Goal: Information Seeking & Learning: Learn about a topic

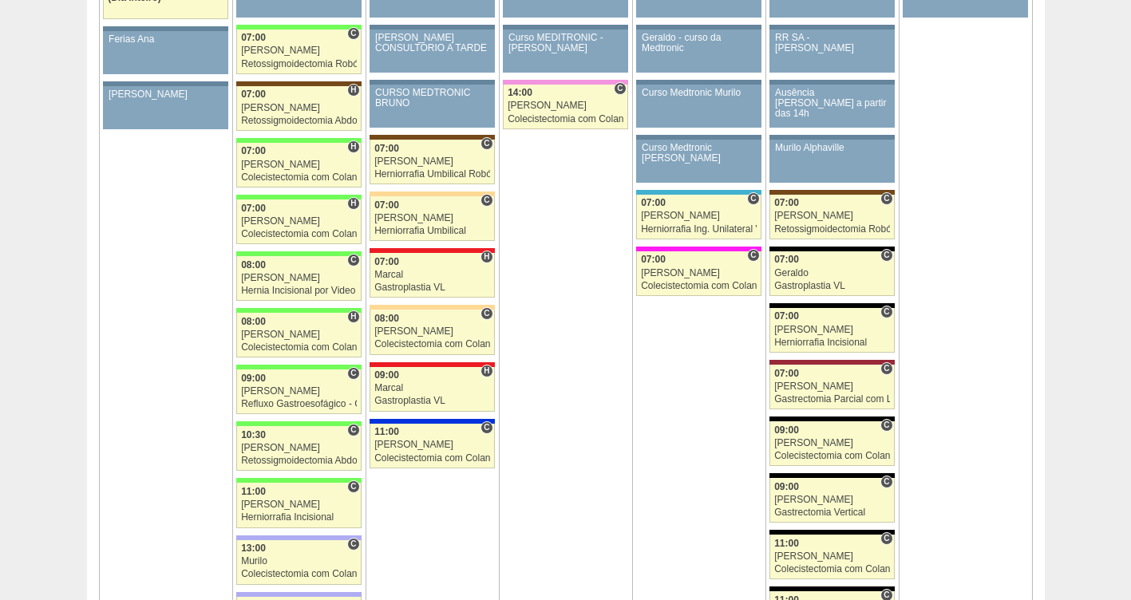
scroll to position [1833, 0]
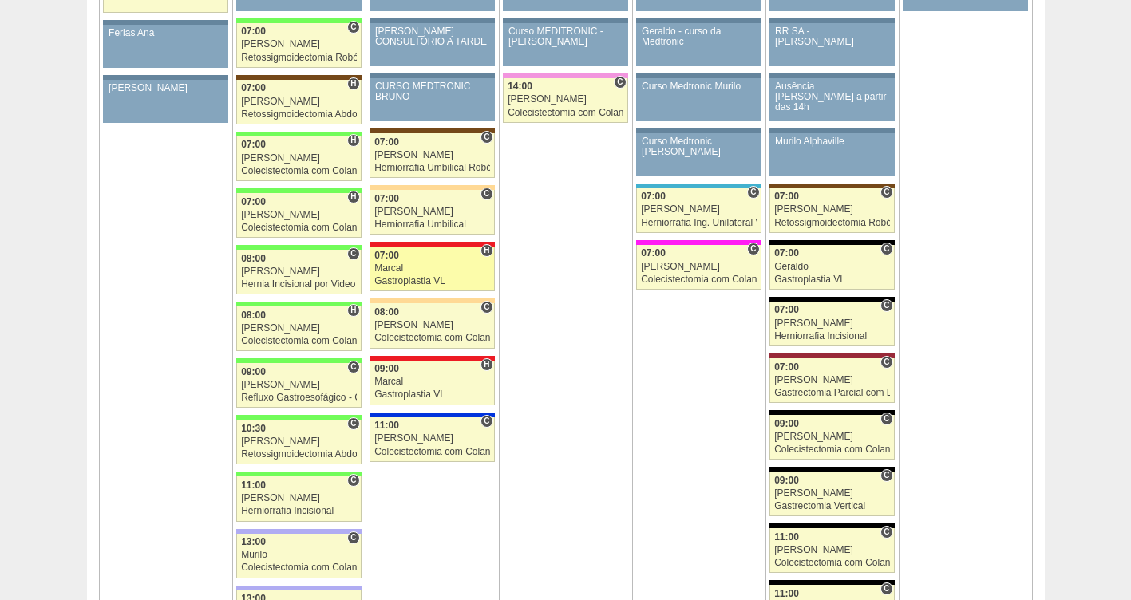
click link "89270 Marcal H 07:00 Marcal Gastroplastia VL Hospital Assunção Assunção Ariane …"
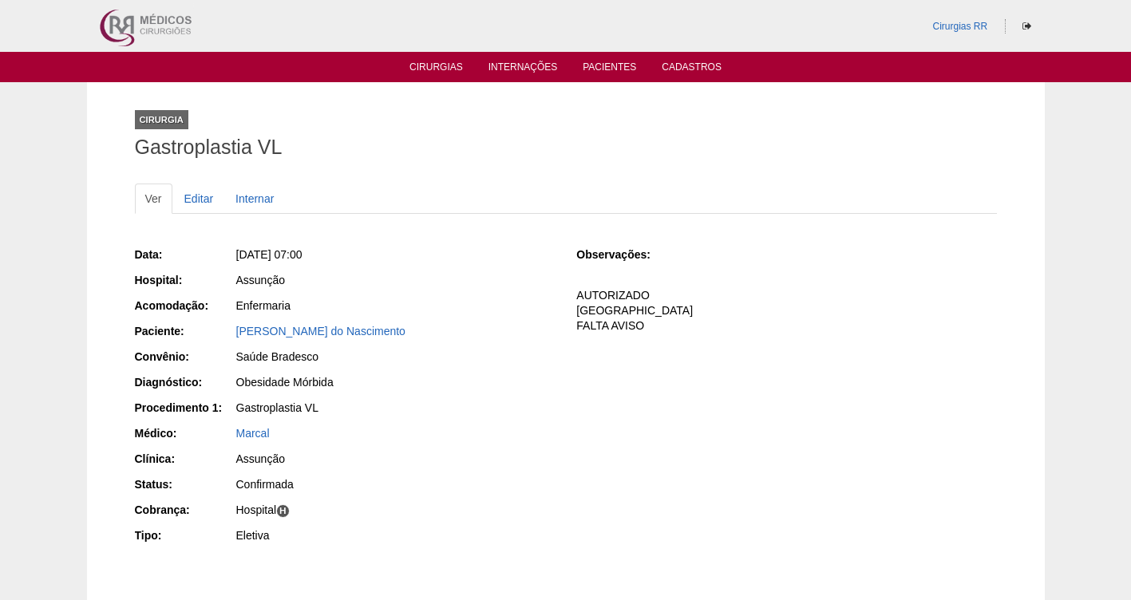
click at [334, 505] on div "Hospital H" at bounding box center [395, 510] width 319 height 16
click at [18, 109] on div "Cirurgia Gastroplastia VL Ver Editar Internar Data: Ter, 14/10/2025 - 07:00 Hos…" at bounding box center [565, 360] width 1131 height 556
drag, startPoint x: 1098, startPoint y: 208, endPoint x: 1103, endPoint y: 218, distance: 11.4
click at [1098, 208] on div "Cirurgia Gastroplastia VL Ver Editar Internar Data: Ter, 14/10/2025 - 07:00 Hos…" at bounding box center [565, 360] width 1131 height 556
click at [1018, 208] on div "Cirurgia Gastroplastia VL Ver Editar Internar Data: Ter, 14/10/2025 - 07:00 Hos…" at bounding box center [566, 360] width 958 height 556
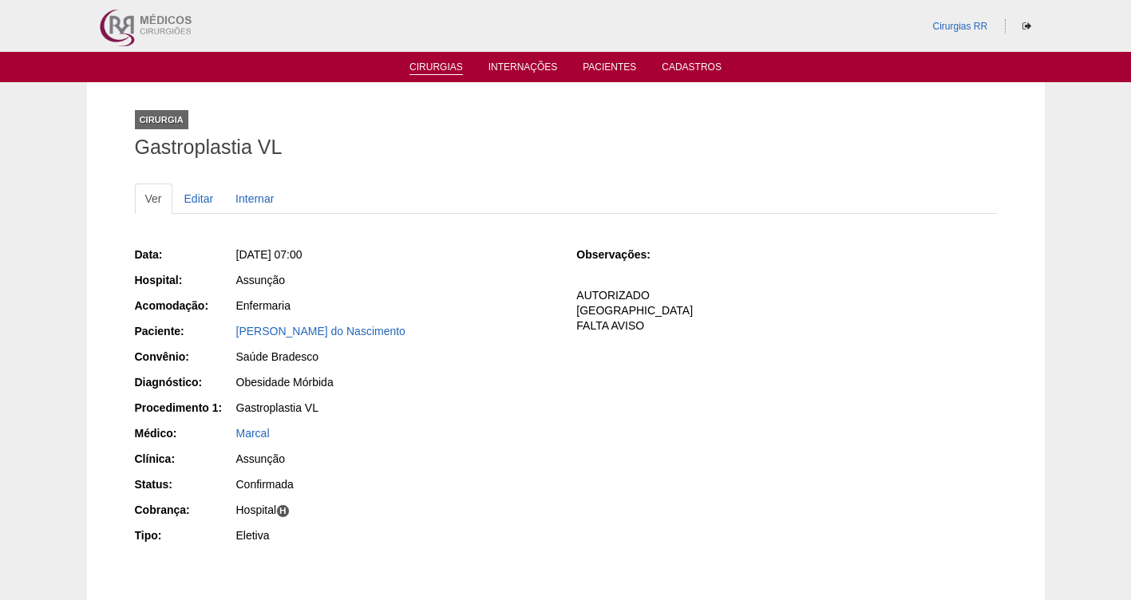
click at [439, 71] on link "Cirurgias" at bounding box center [436, 68] width 53 height 14
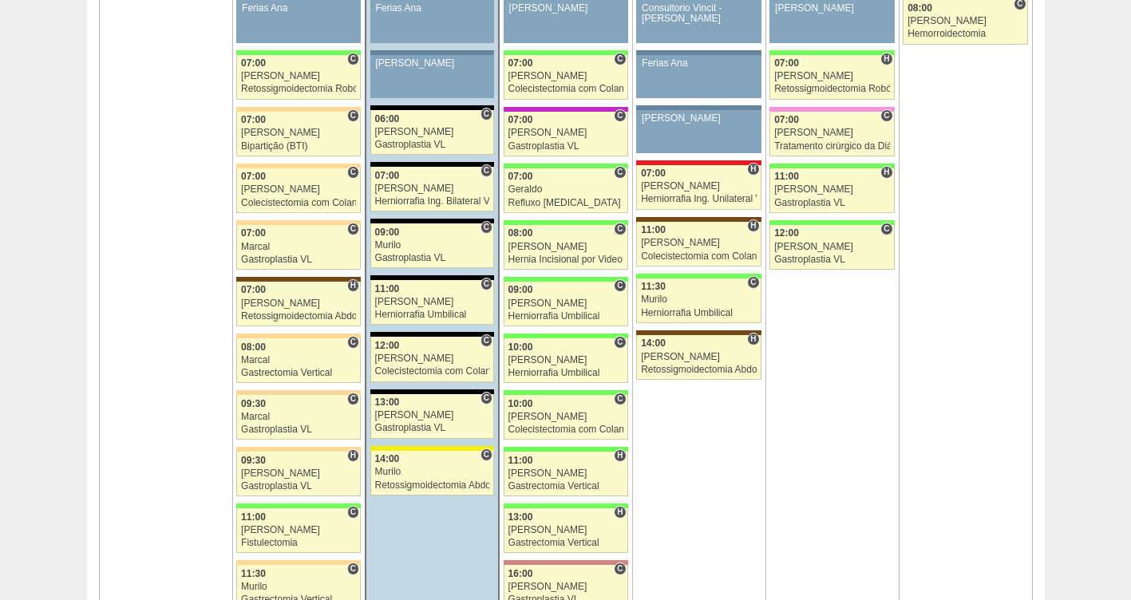
scroll to position [1050, 0]
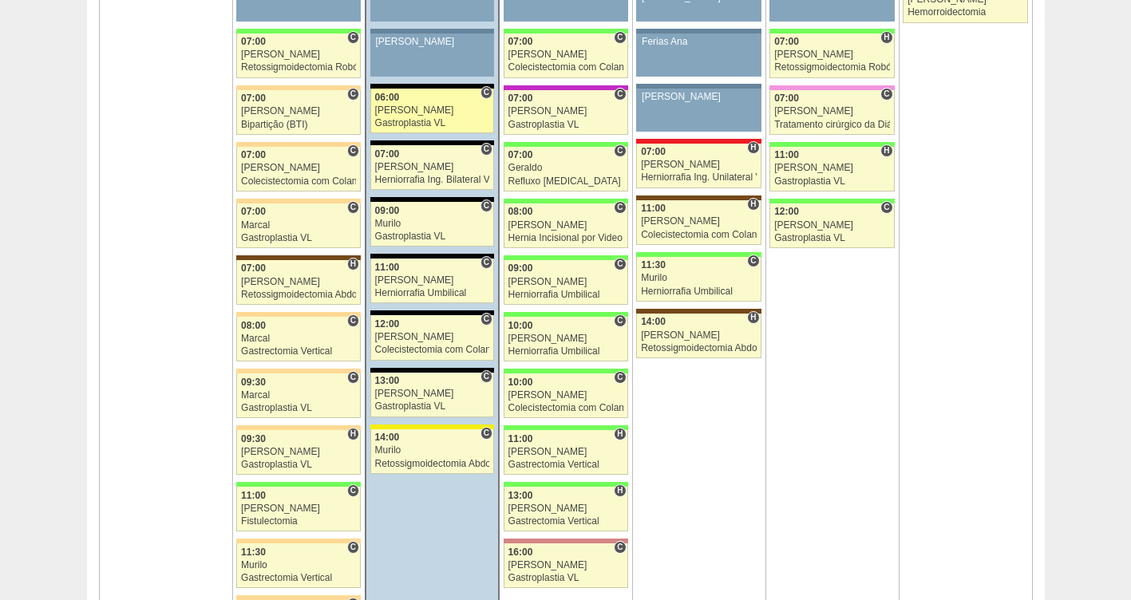
click at [413, 99] on div "06:00" at bounding box center [432, 98] width 115 height 10
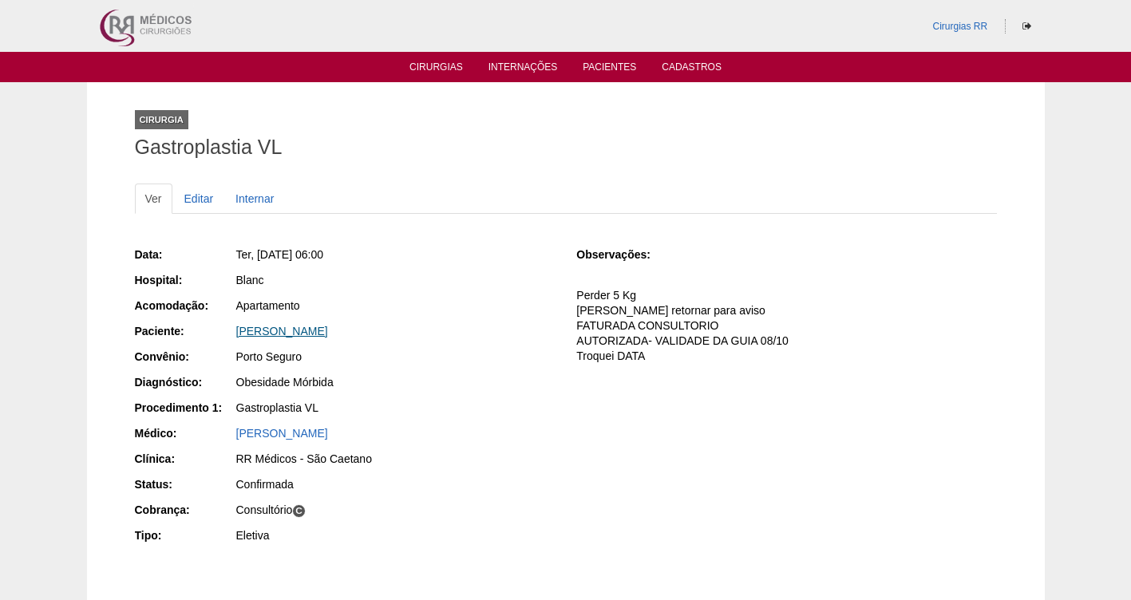
click at [295, 332] on link "Danton Dalas Deffert" at bounding box center [282, 331] width 92 height 13
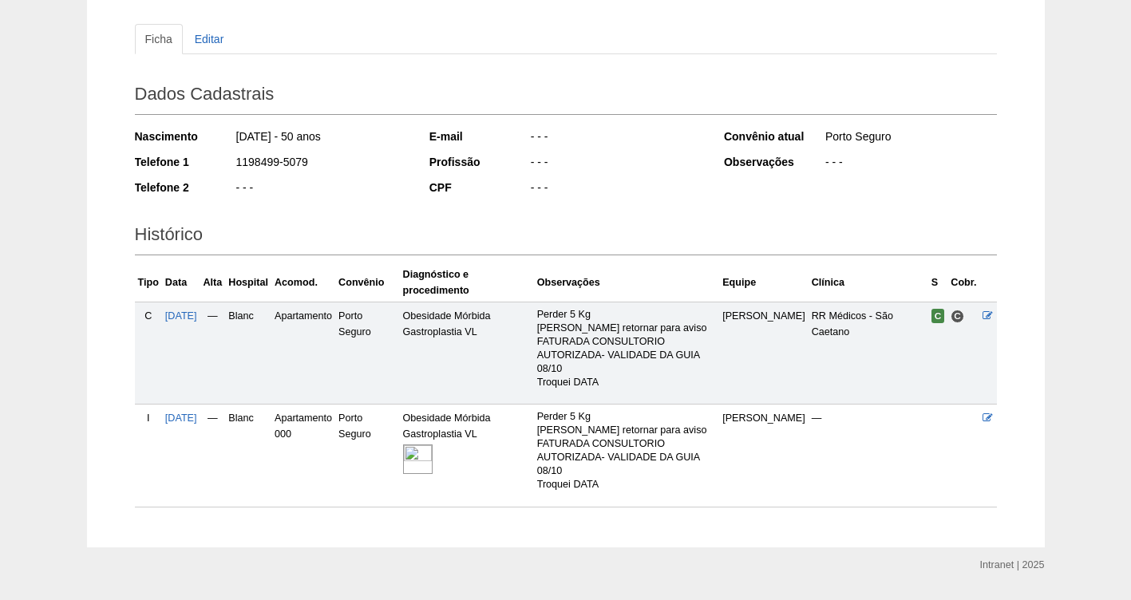
scroll to position [203, 0]
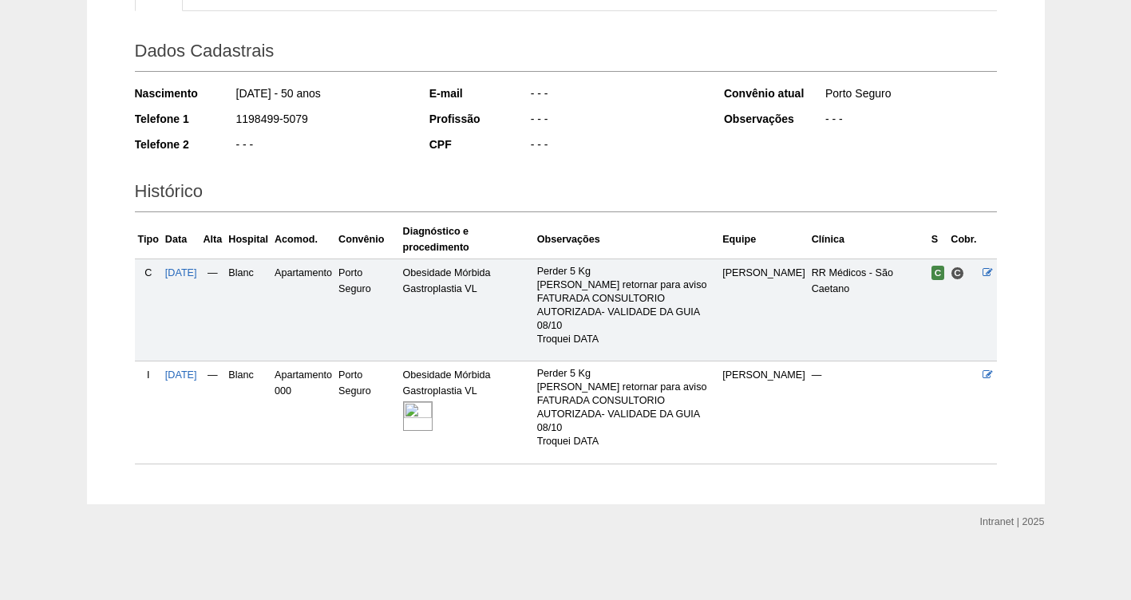
click at [433, 413] on img at bounding box center [418, 417] width 30 height 30
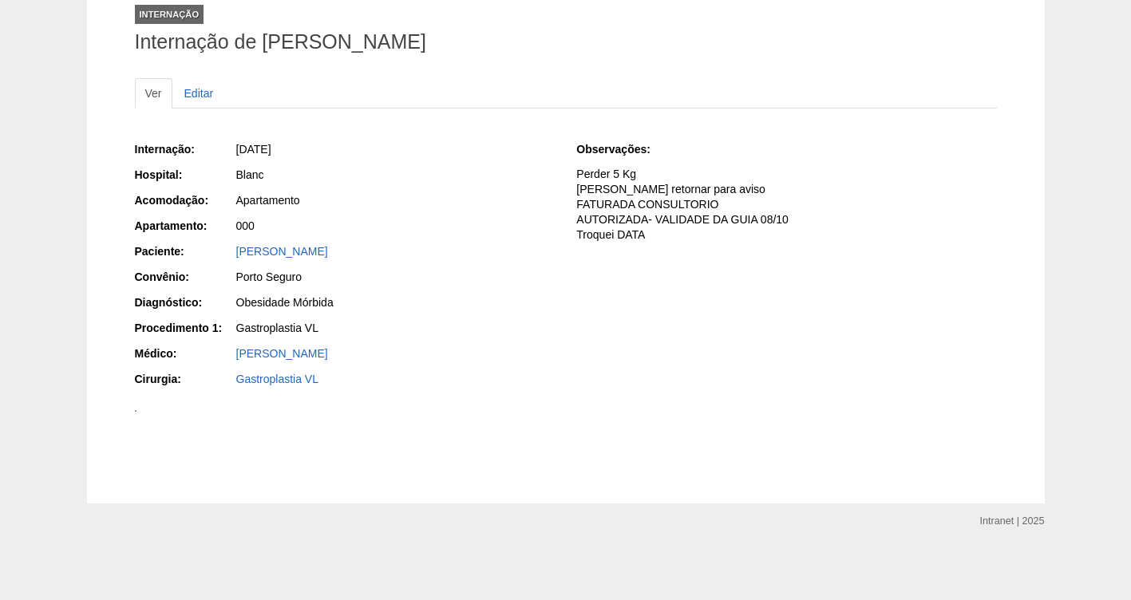
scroll to position [556, 0]
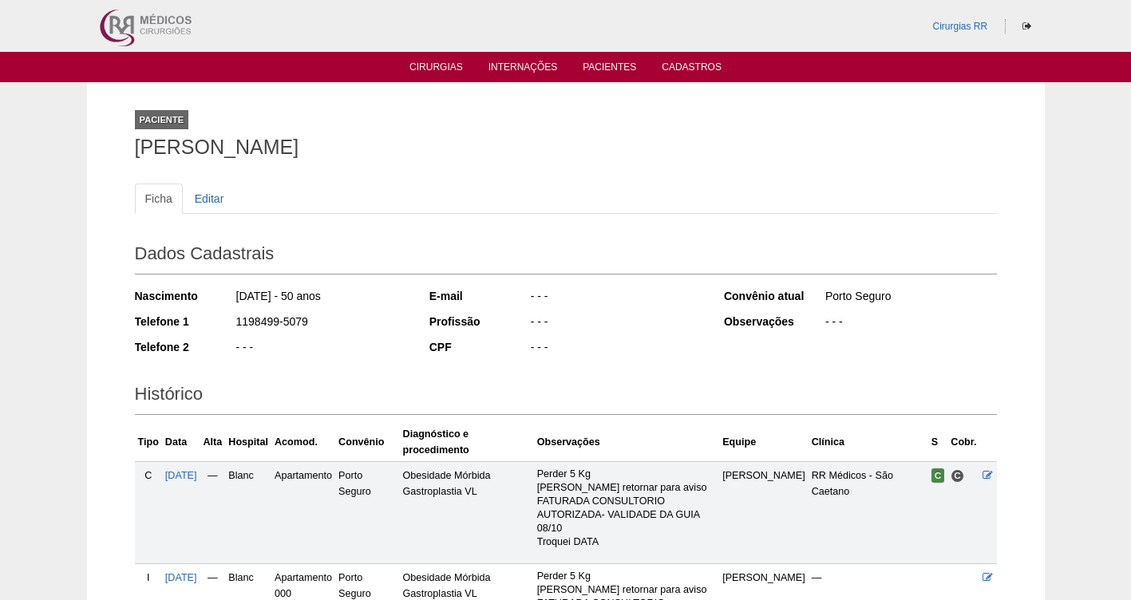
scroll to position [194, 0]
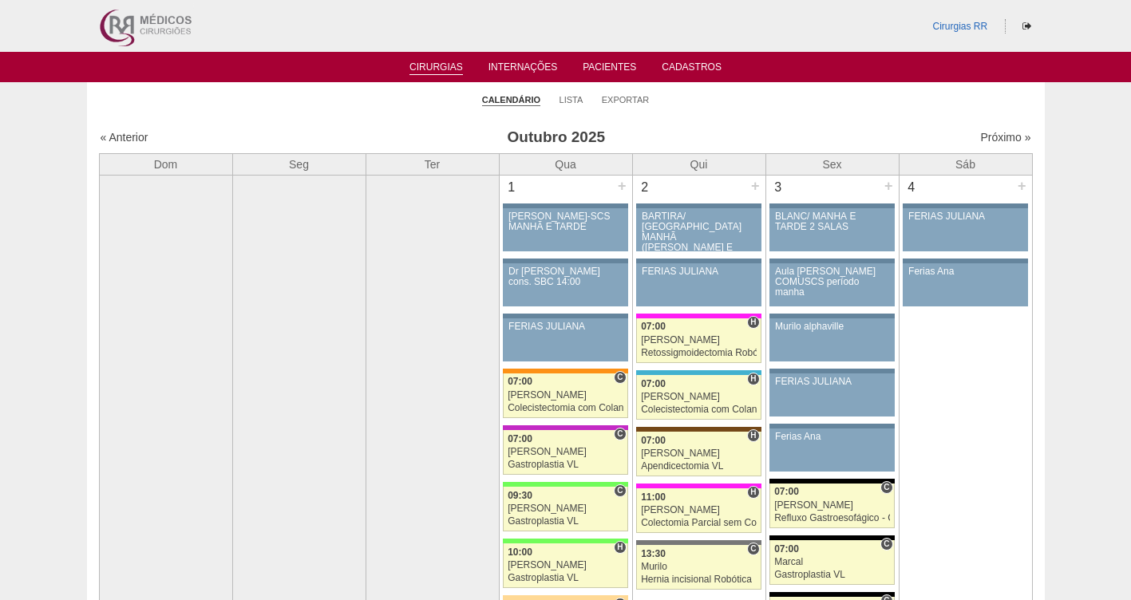
scroll to position [1050, 0]
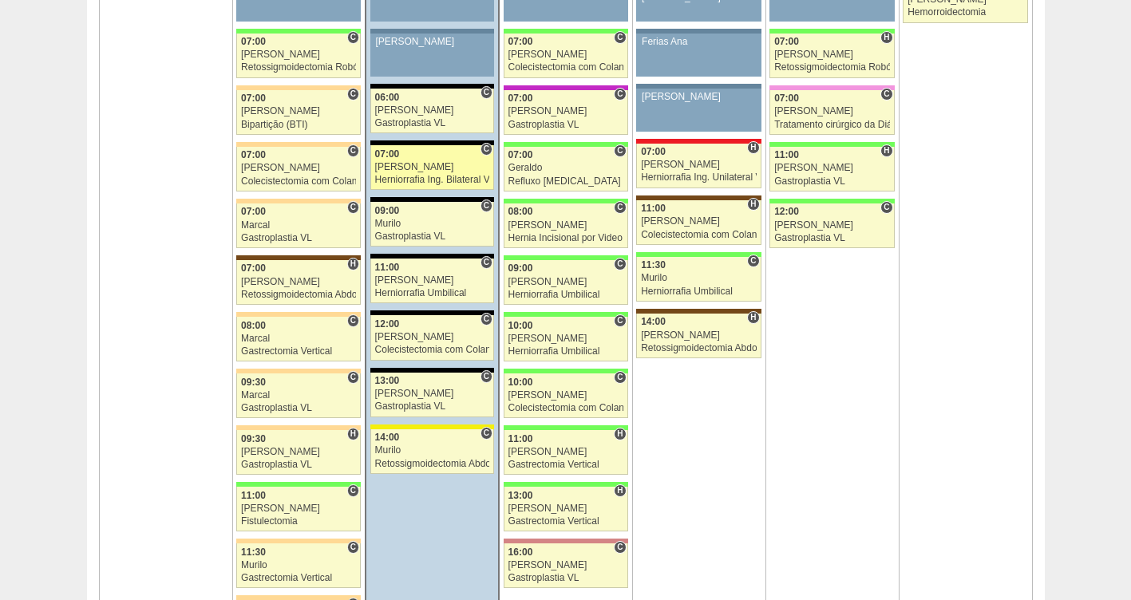
click at [414, 162] on div "[PERSON_NAME]" at bounding box center [432, 167] width 115 height 10
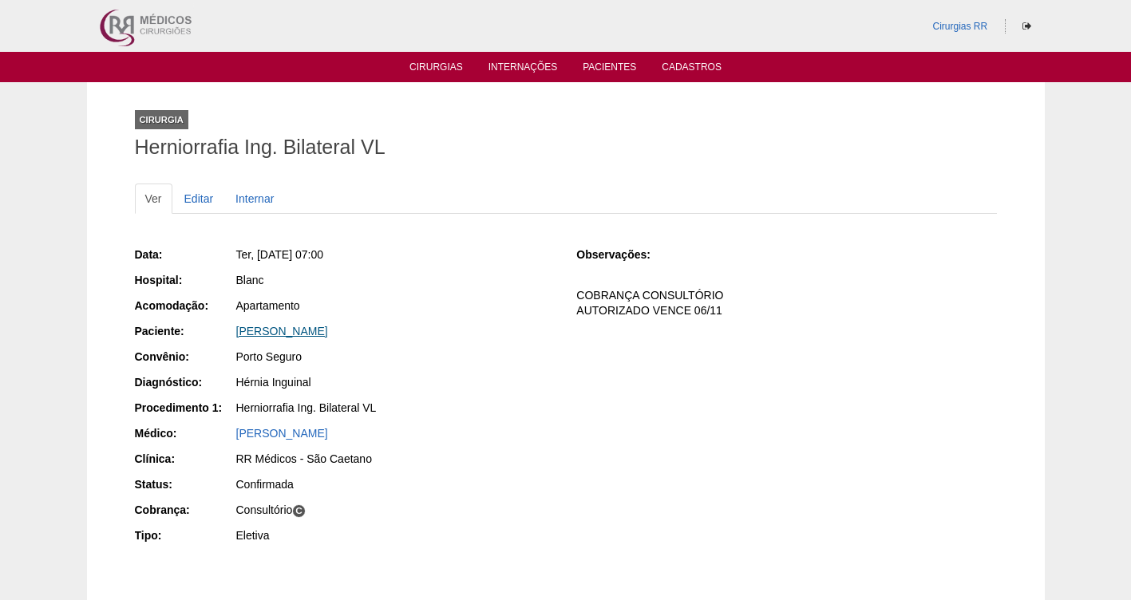
click at [299, 333] on link "[PERSON_NAME]" at bounding box center [282, 331] width 92 height 13
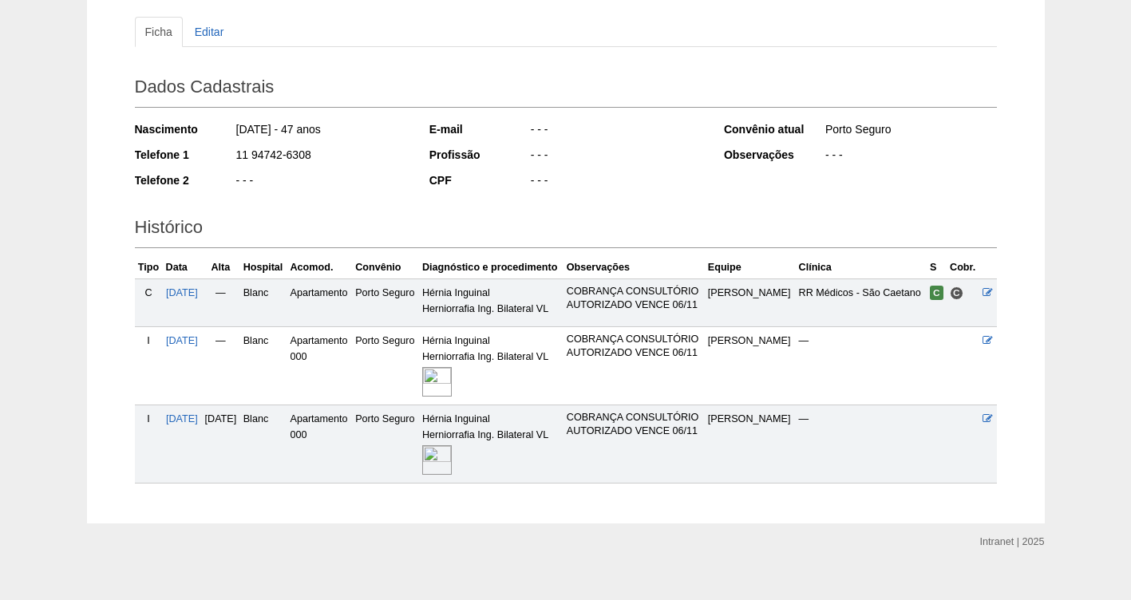
scroll to position [230, 0]
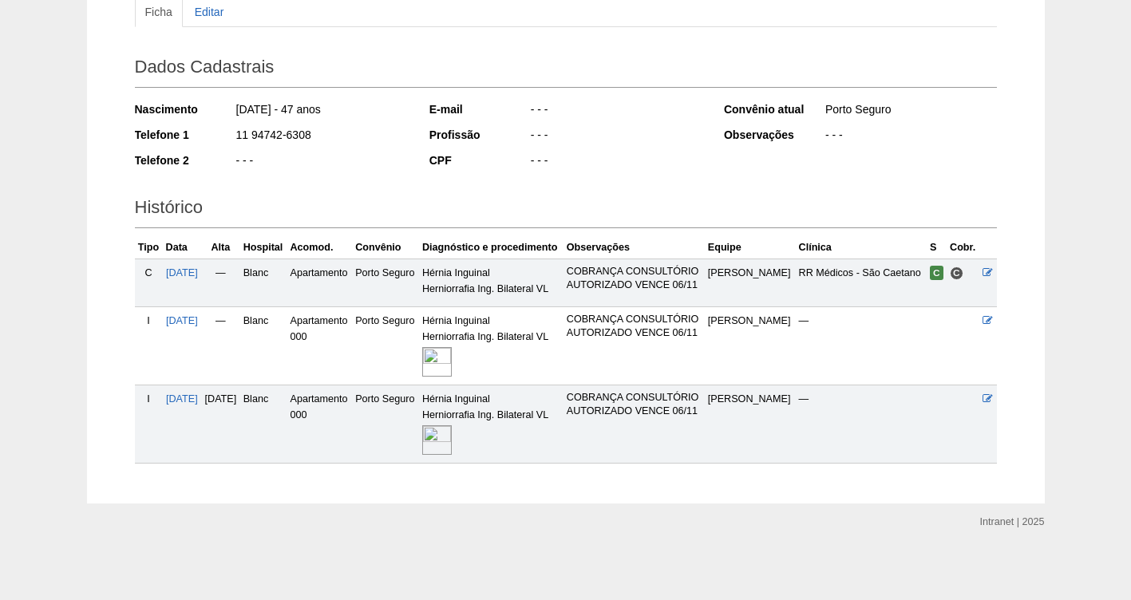
click at [452, 446] on img at bounding box center [437, 440] width 30 height 30
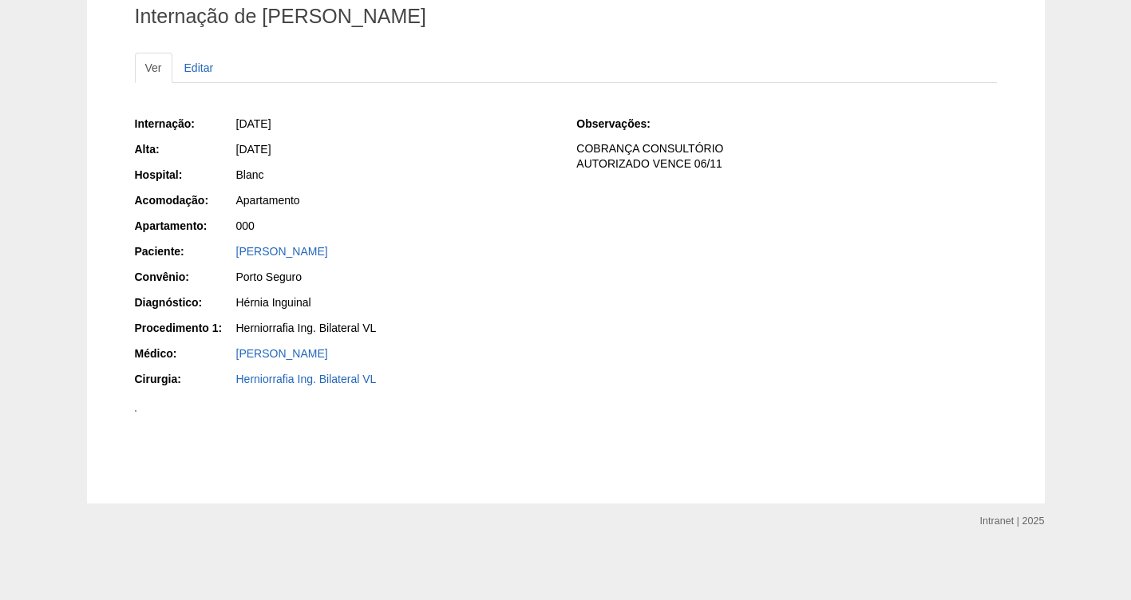
scroll to position [520, 0]
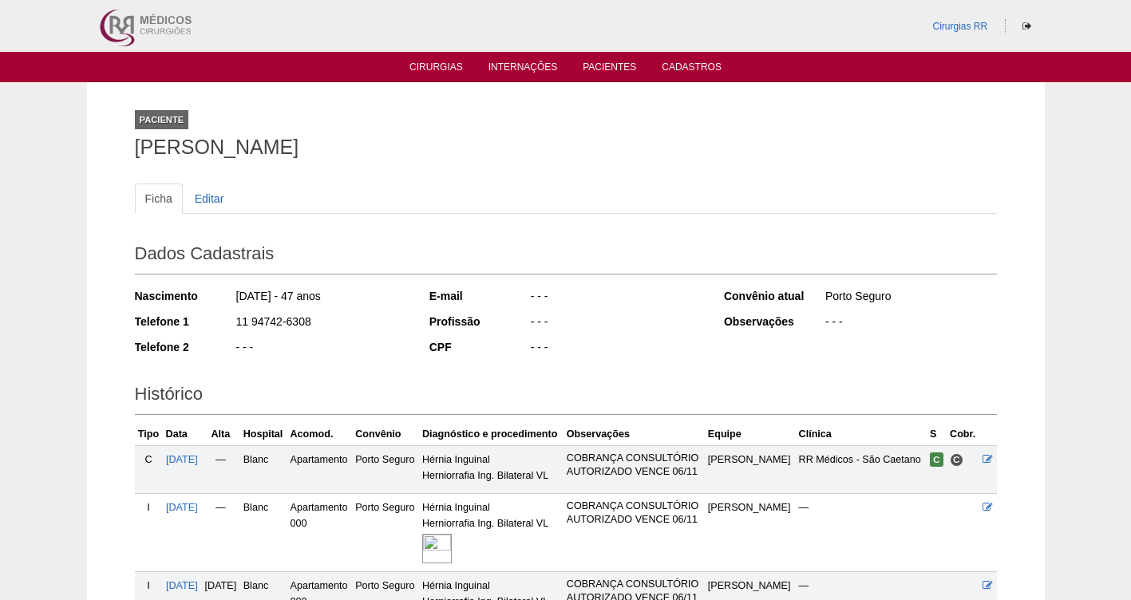
scroll to position [230, 0]
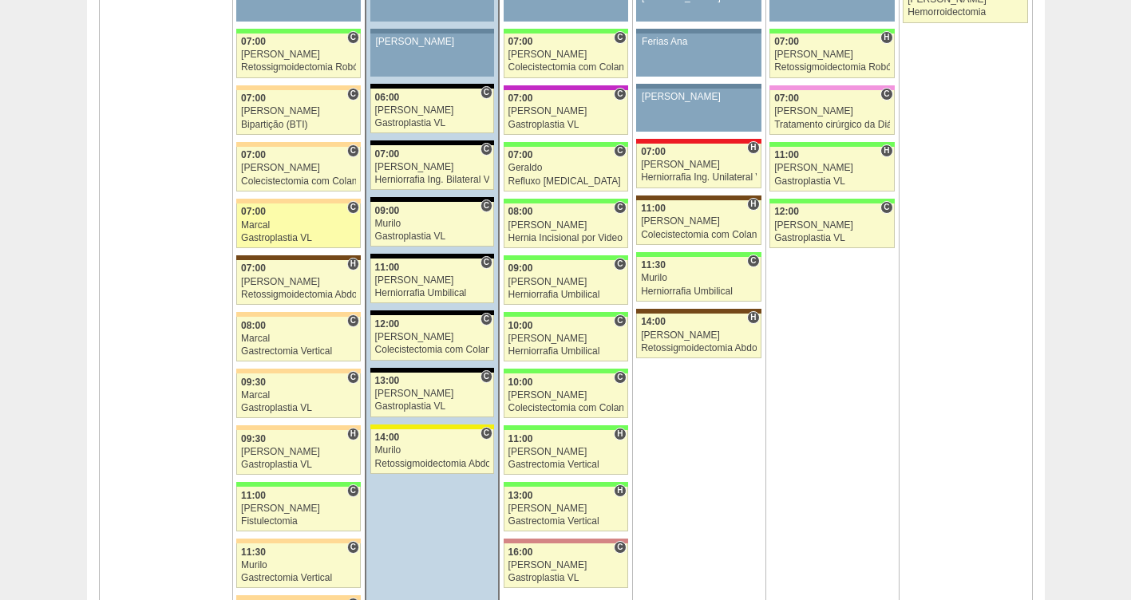
scroll to position [1050, 0]
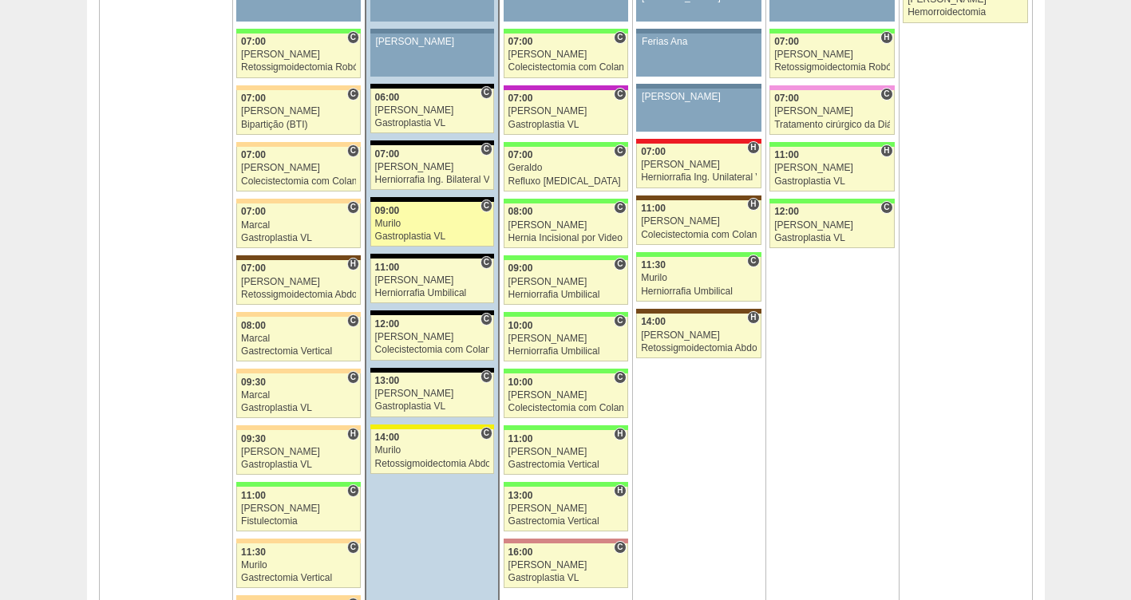
click at [412, 227] on div "Murilo" at bounding box center [432, 224] width 115 height 10
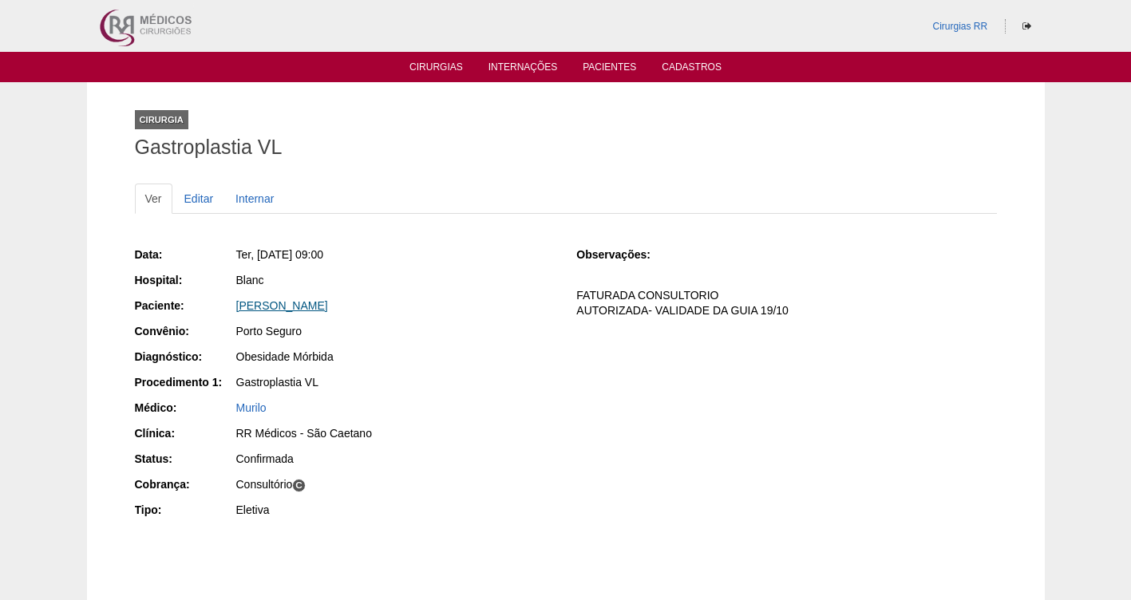
click at [288, 307] on link "Viviane Rodrigues Ramos" at bounding box center [282, 305] width 92 height 13
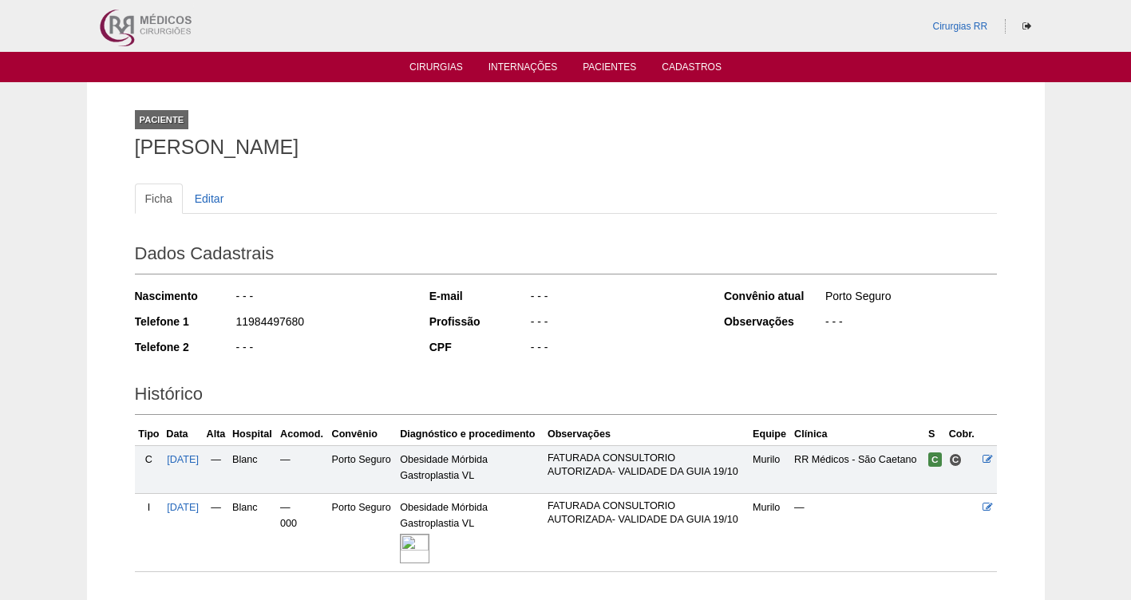
click at [421, 555] on img at bounding box center [415, 549] width 30 height 30
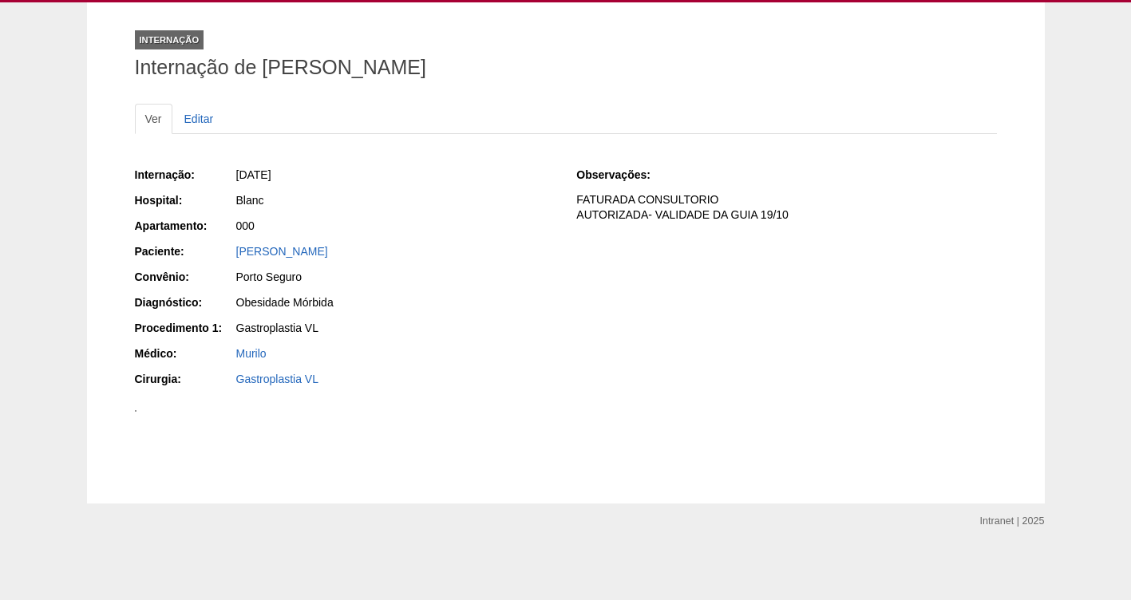
scroll to position [448, 0]
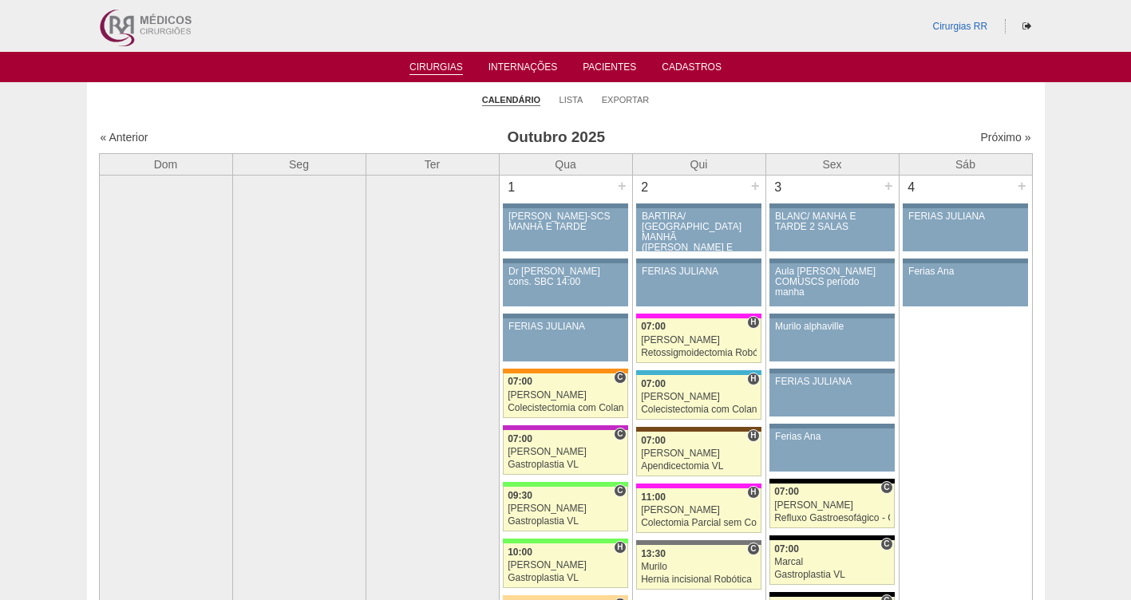
scroll to position [1050, 0]
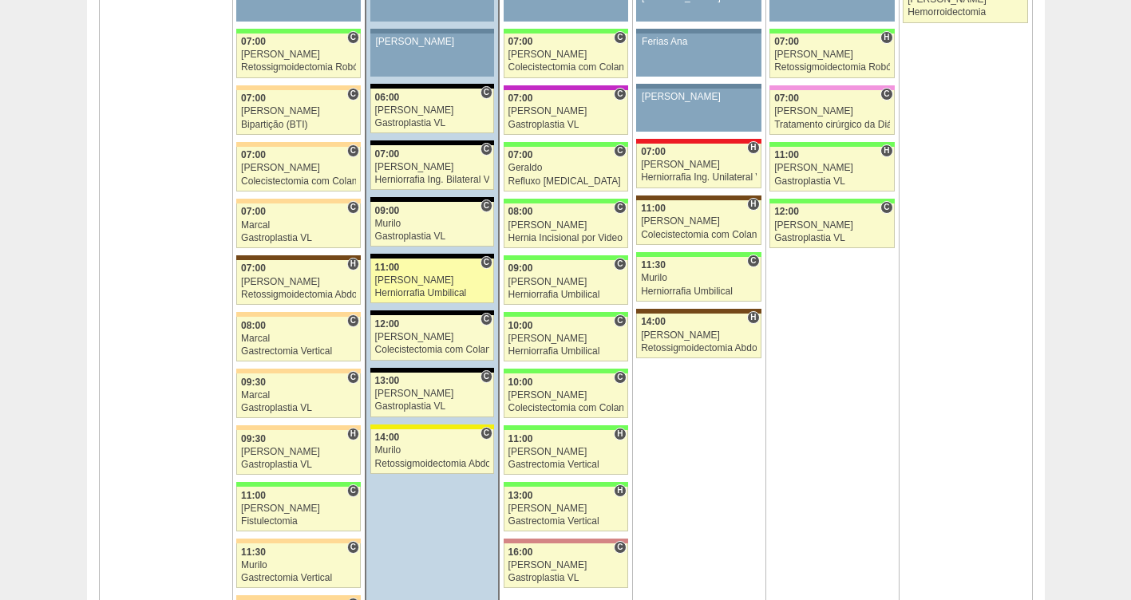
click at [389, 290] on div "Herniorrafia Umbilical" at bounding box center [432, 293] width 115 height 10
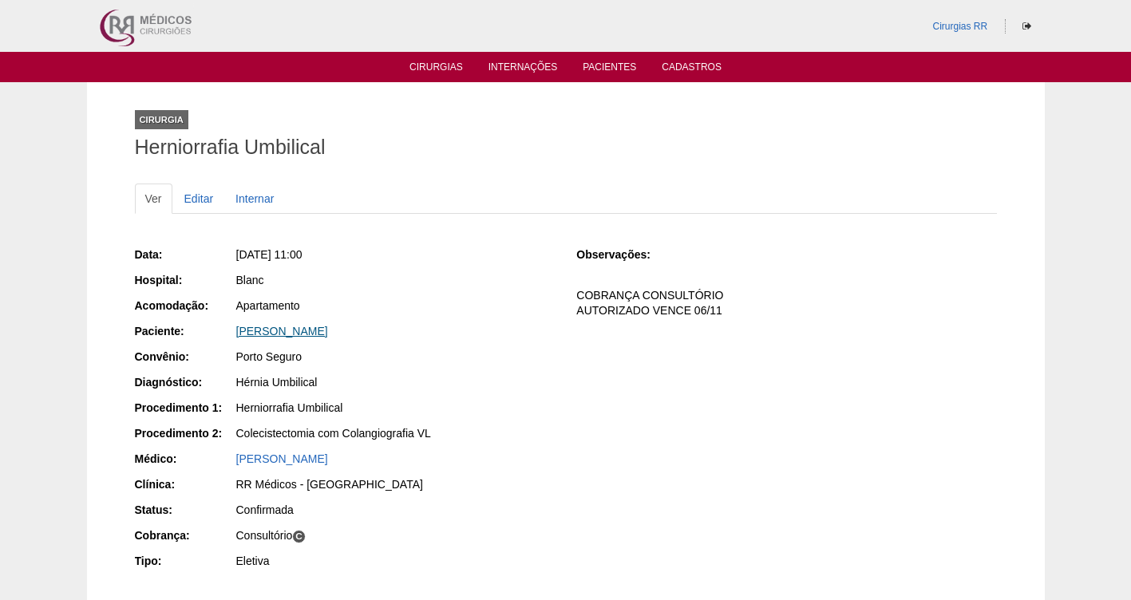
click at [307, 333] on link "[PERSON_NAME]" at bounding box center [282, 331] width 92 height 13
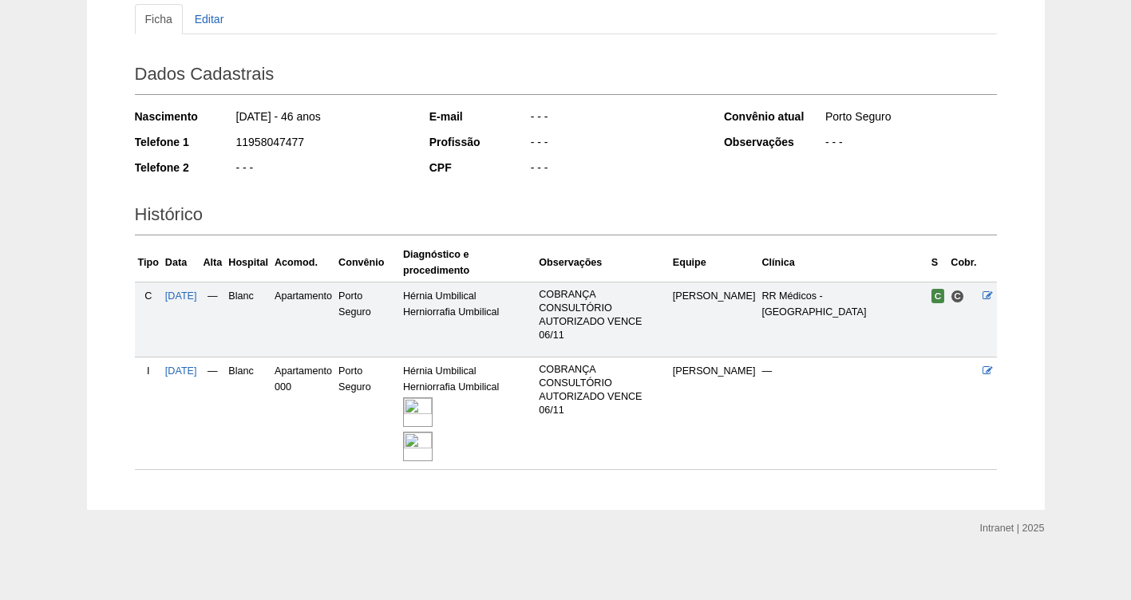
scroll to position [186, 0]
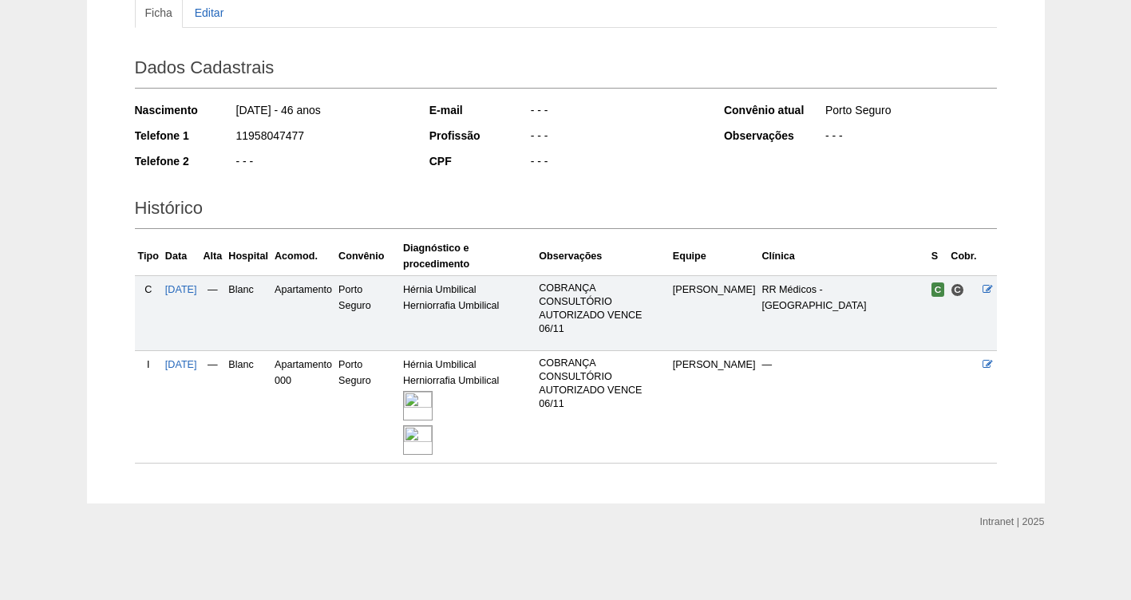
click at [433, 405] on img at bounding box center [418, 406] width 30 height 30
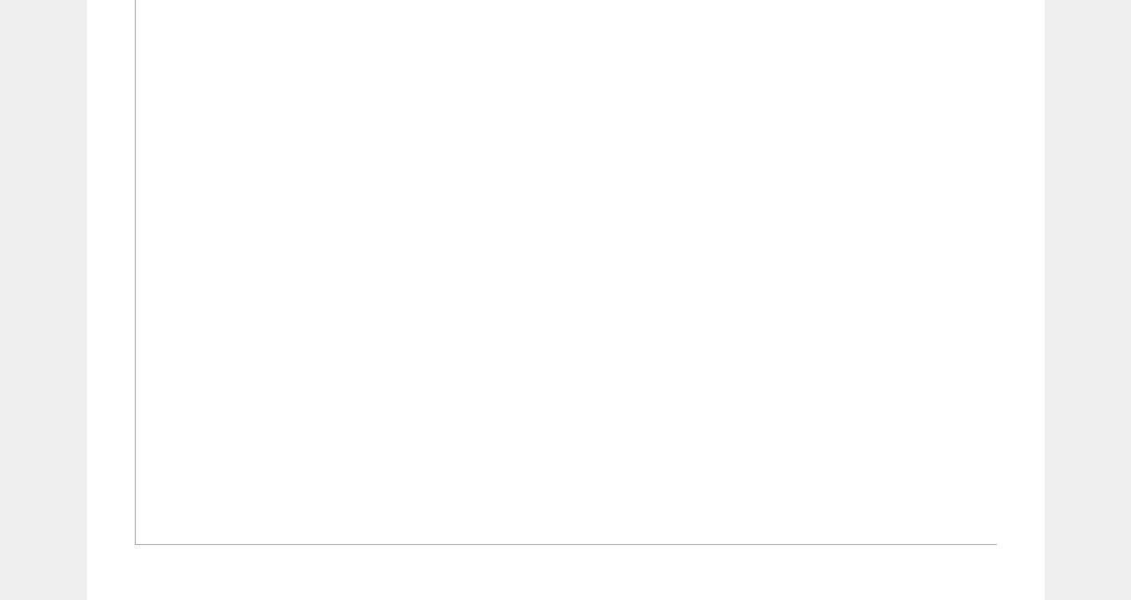
scroll to position [1284, 0]
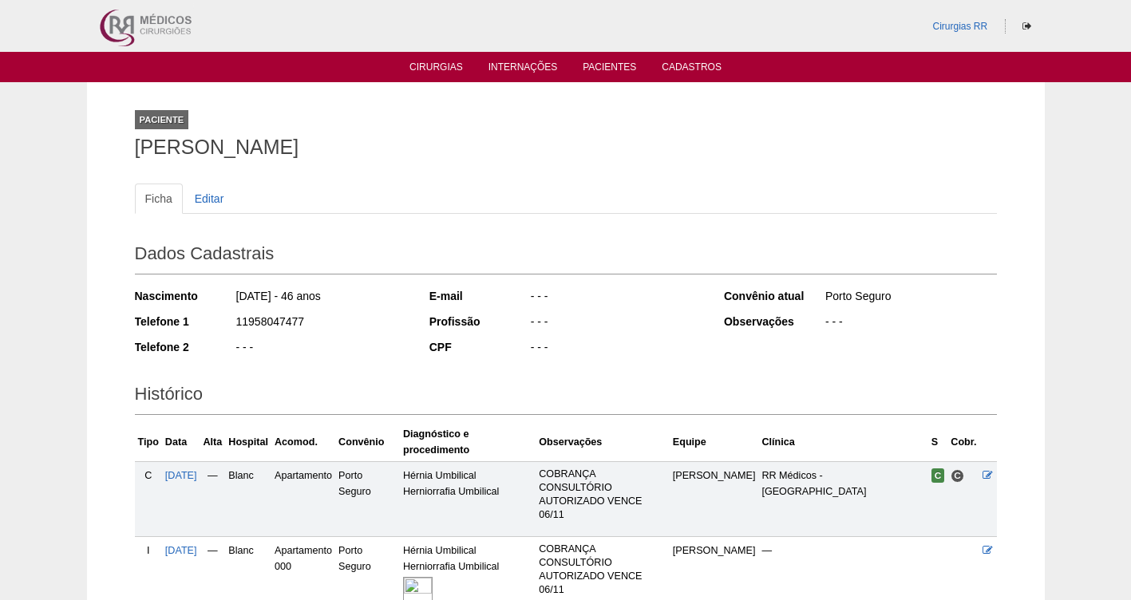
scroll to position [186, 0]
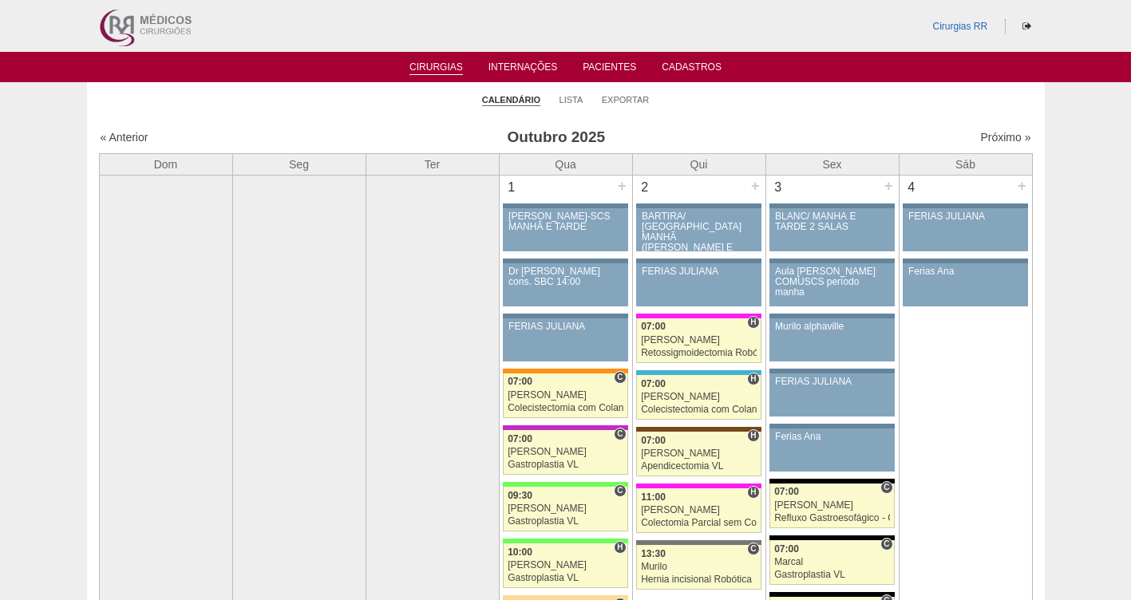
scroll to position [1050, 0]
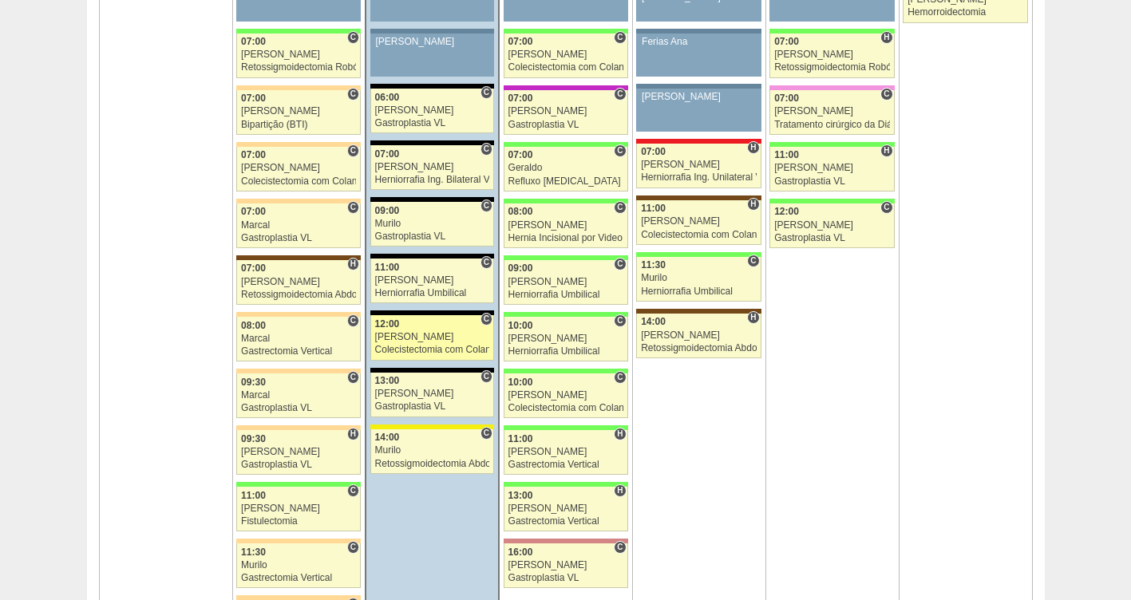
click at [406, 346] on div "Colecistectomia com Colangiografia VL" at bounding box center [432, 350] width 115 height 10
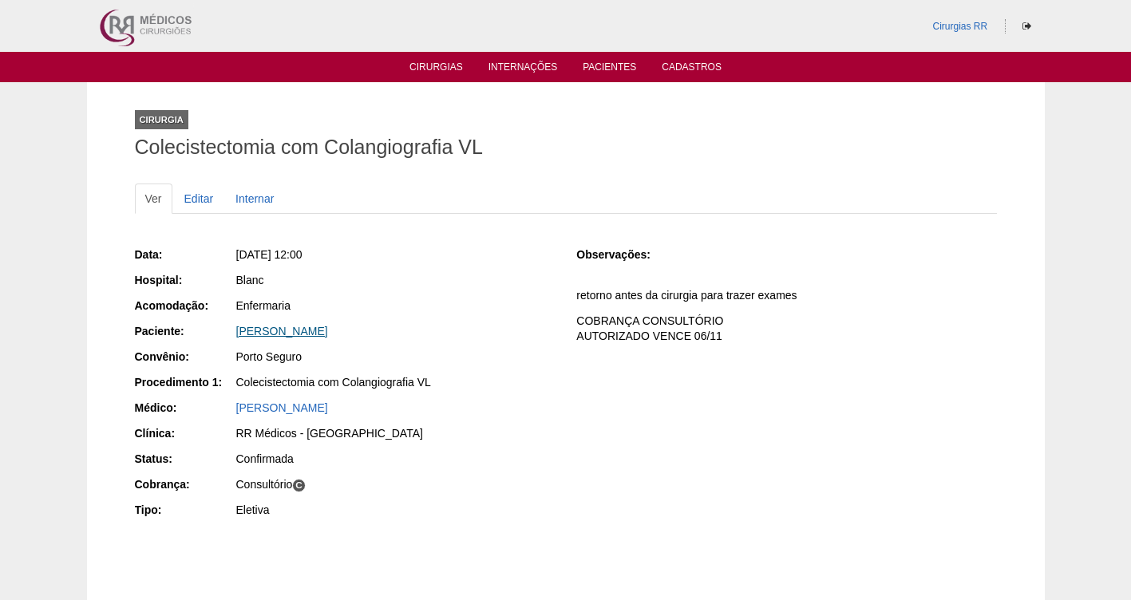
click at [307, 334] on link "[PERSON_NAME]" at bounding box center [282, 331] width 92 height 13
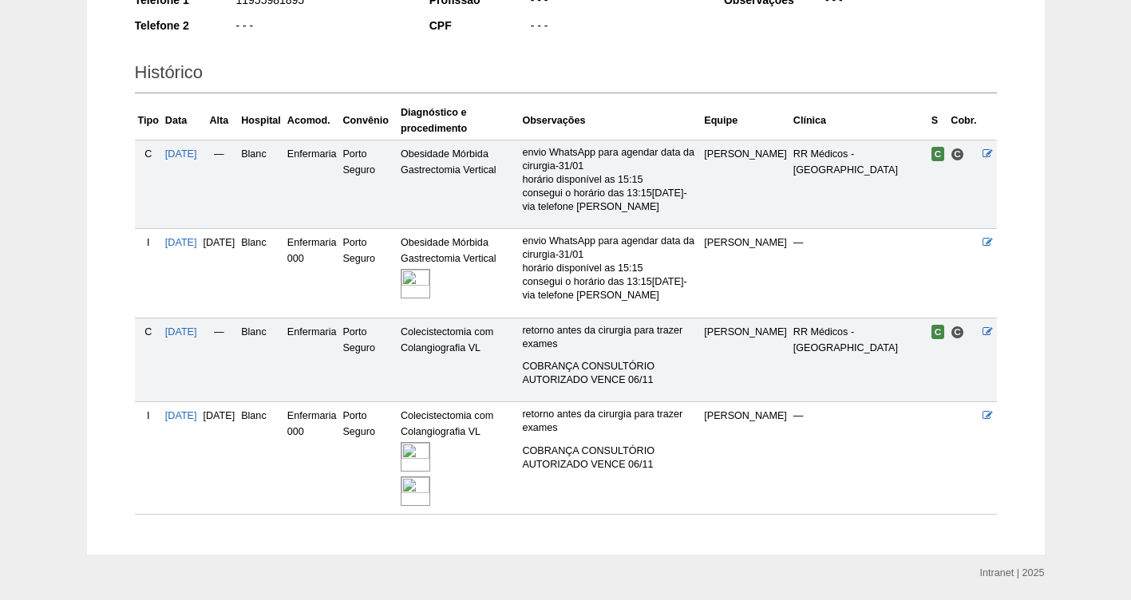
scroll to position [350, 0]
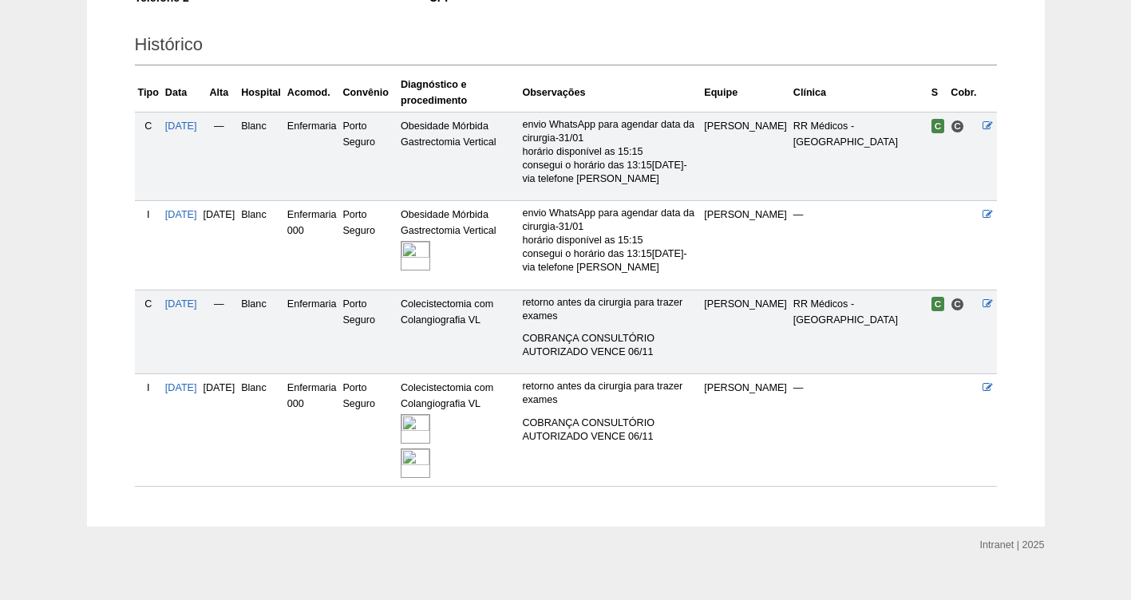
click at [430, 424] on img at bounding box center [416, 429] width 30 height 30
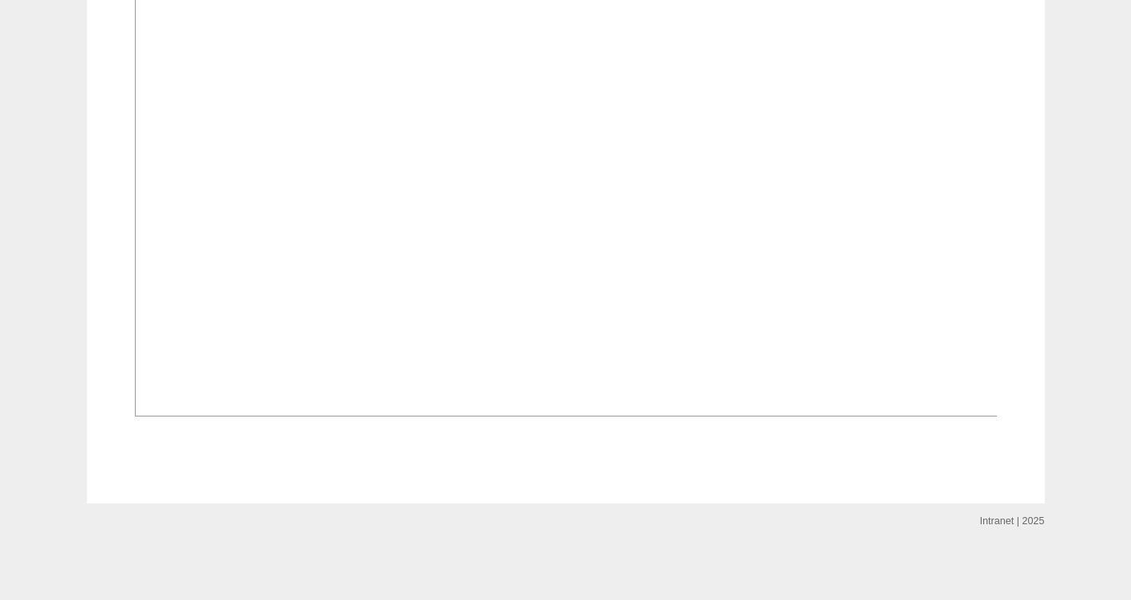
scroll to position [2406, 0]
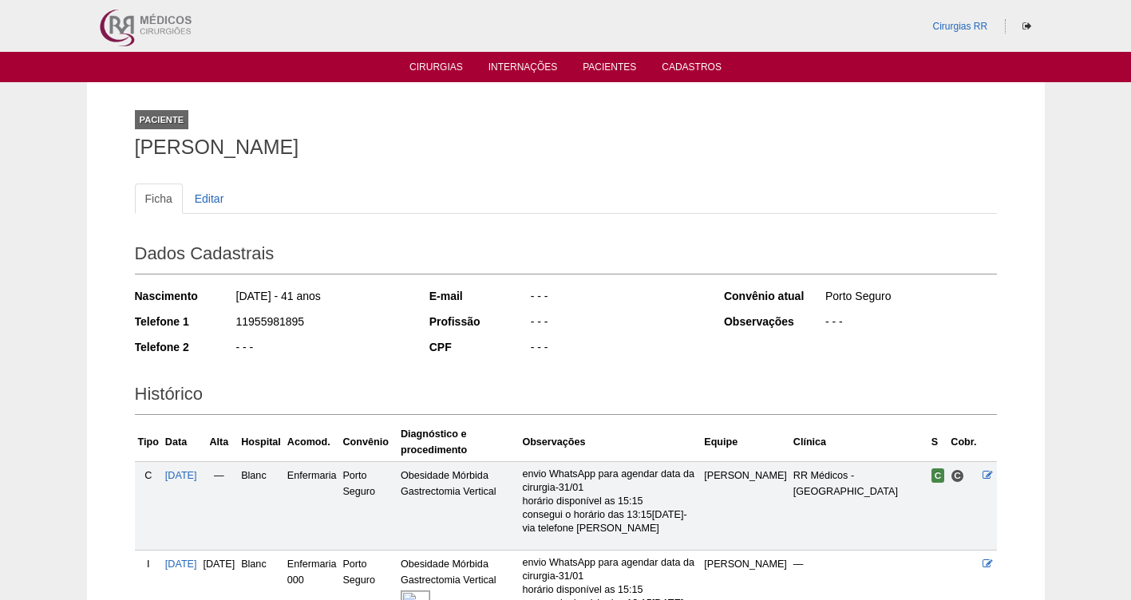
scroll to position [348, 0]
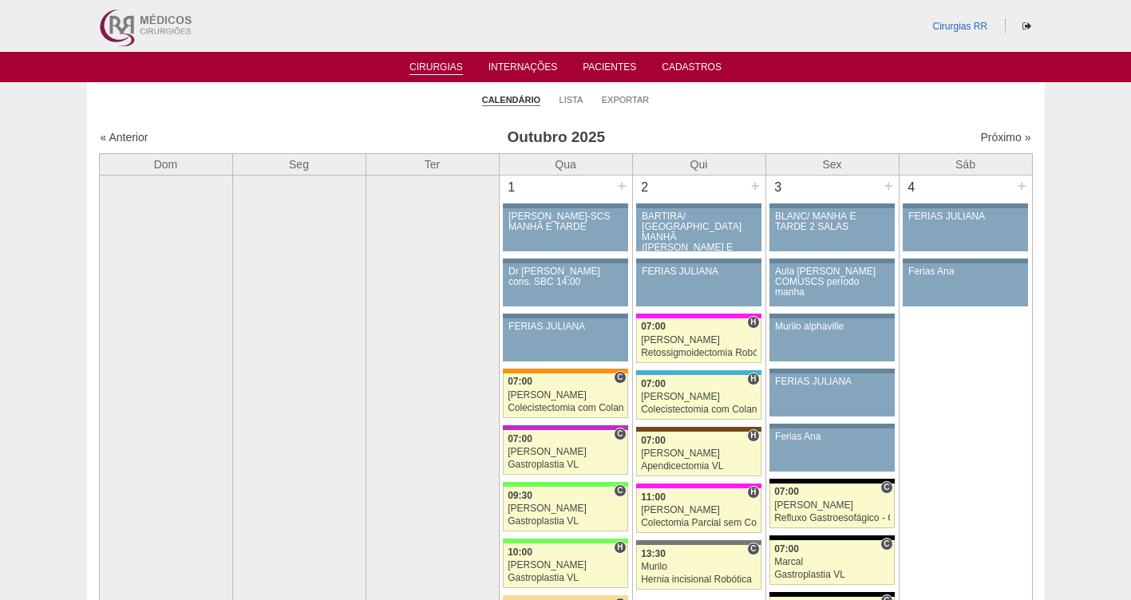
scroll to position [1050, 0]
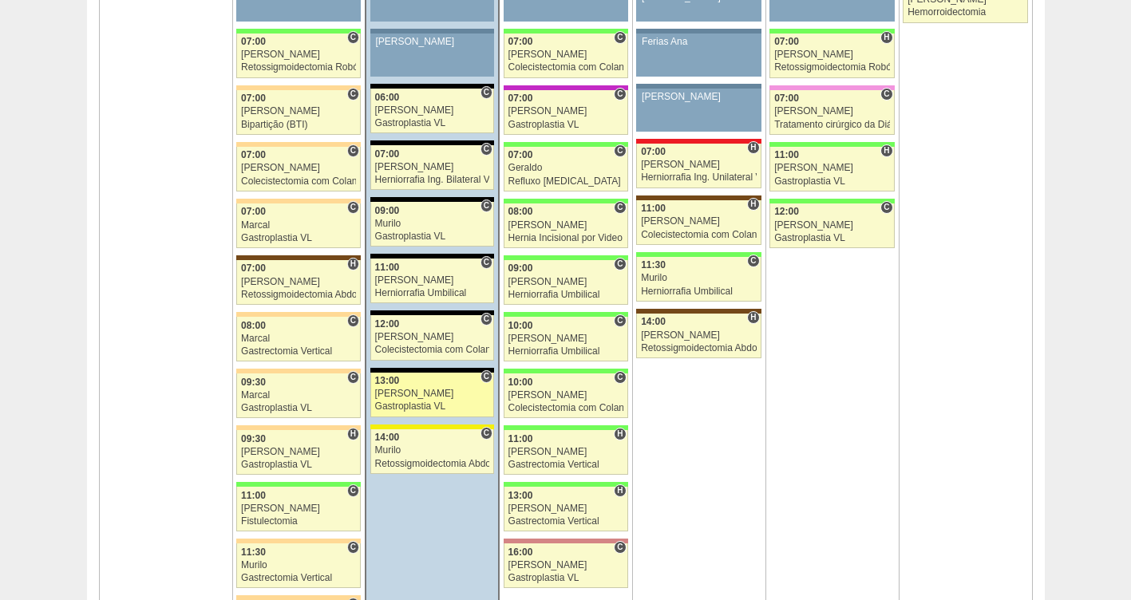
click at [406, 390] on div "[PERSON_NAME]" at bounding box center [432, 394] width 115 height 10
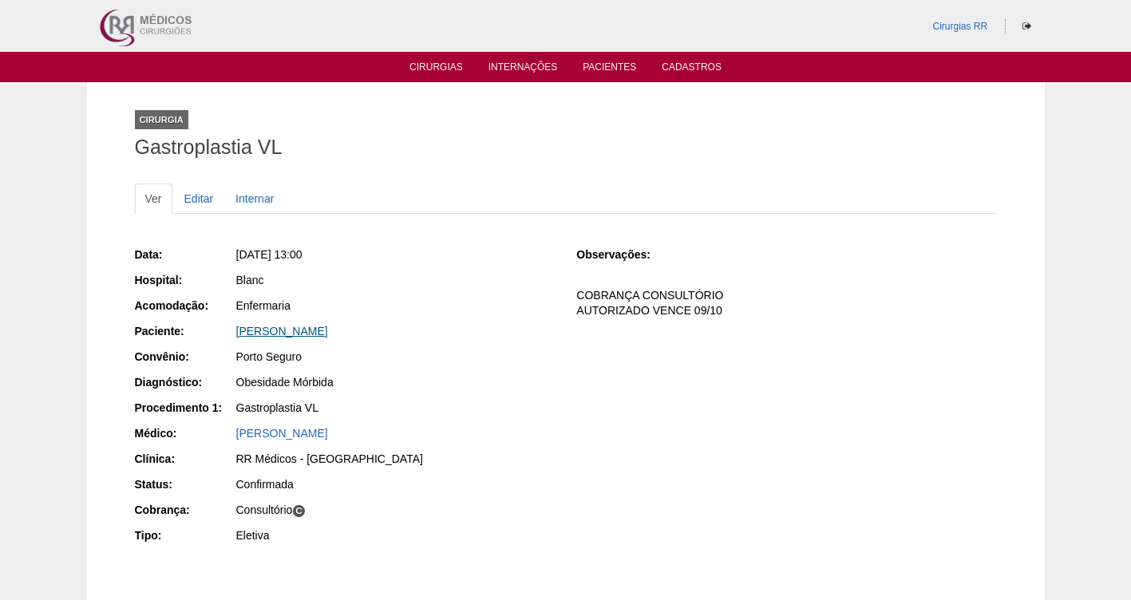
click at [283, 328] on link "[PERSON_NAME]" at bounding box center [282, 331] width 92 height 13
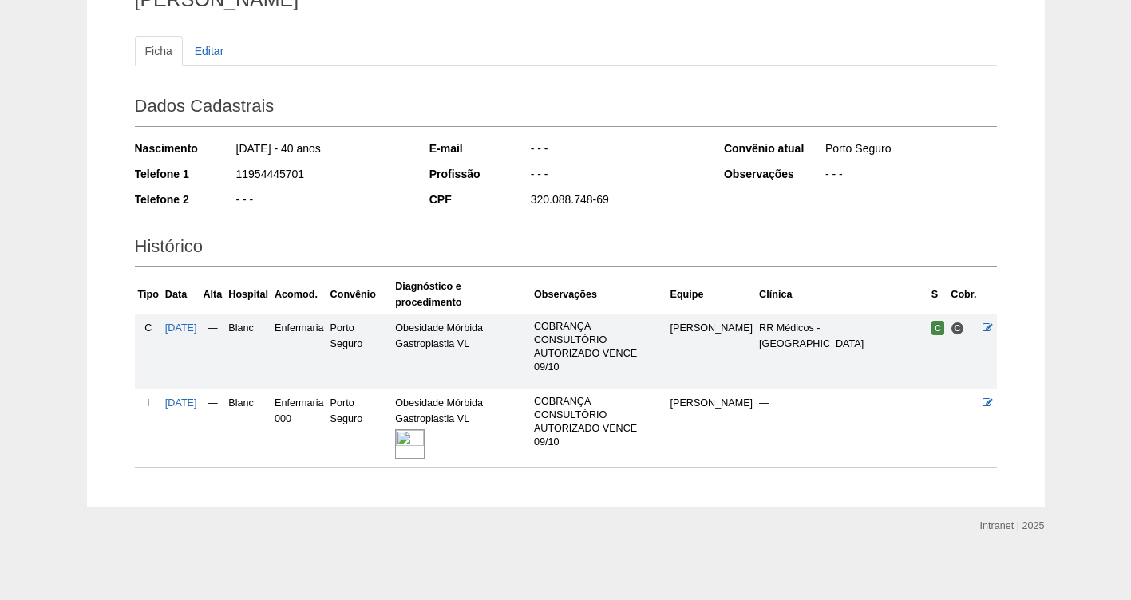
scroll to position [152, 0]
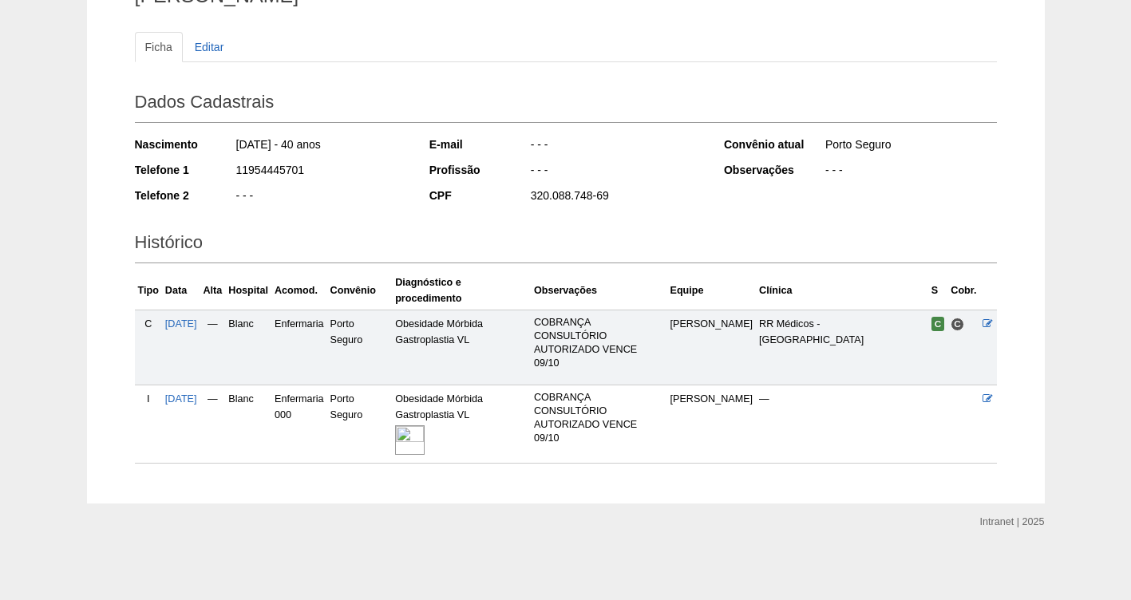
click at [425, 434] on img at bounding box center [410, 440] width 30 height 30
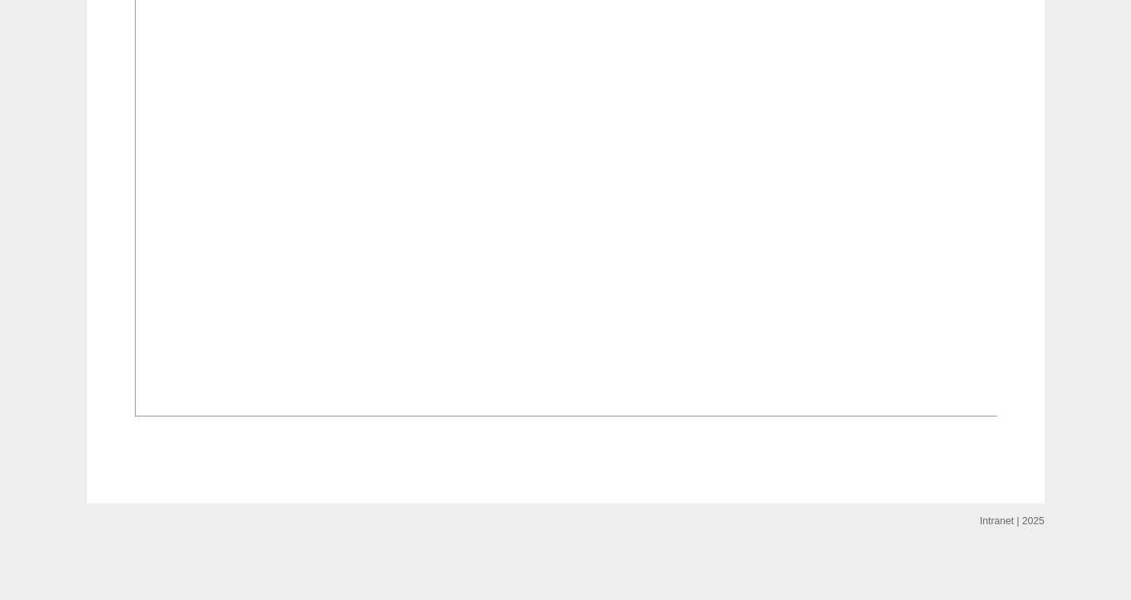
scroll to position [925, 0]
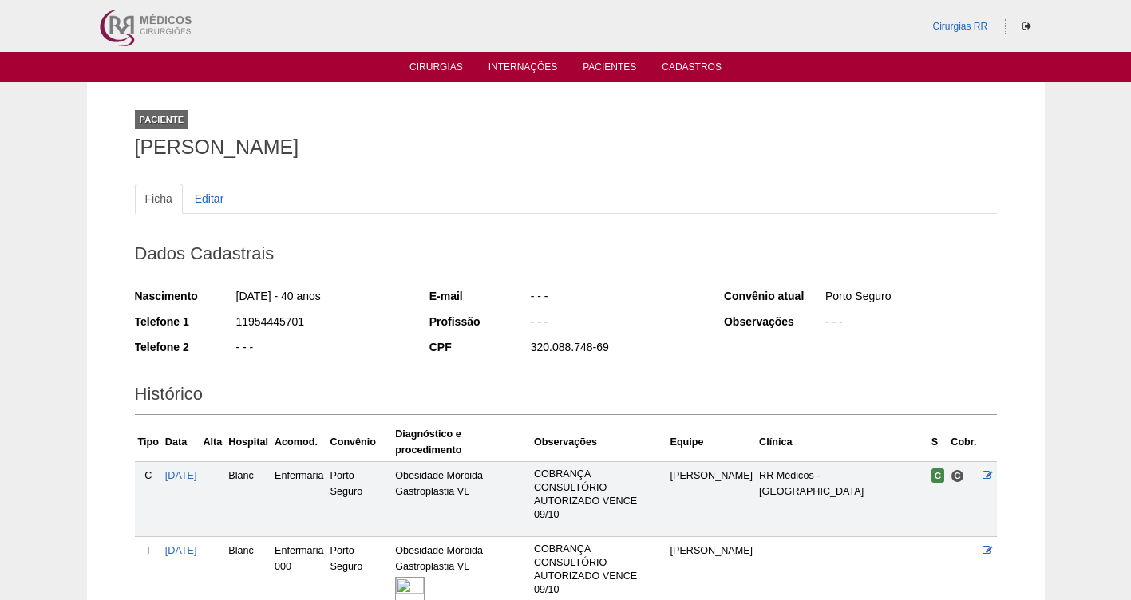
scroll to position [152, 0]
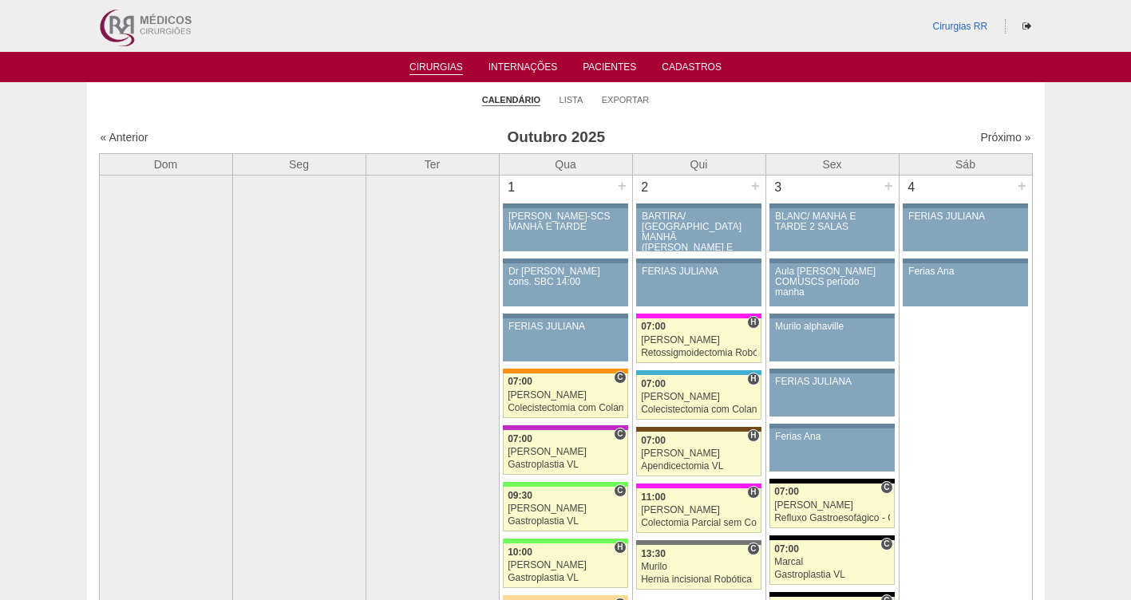
scroll to position [1050, 0]
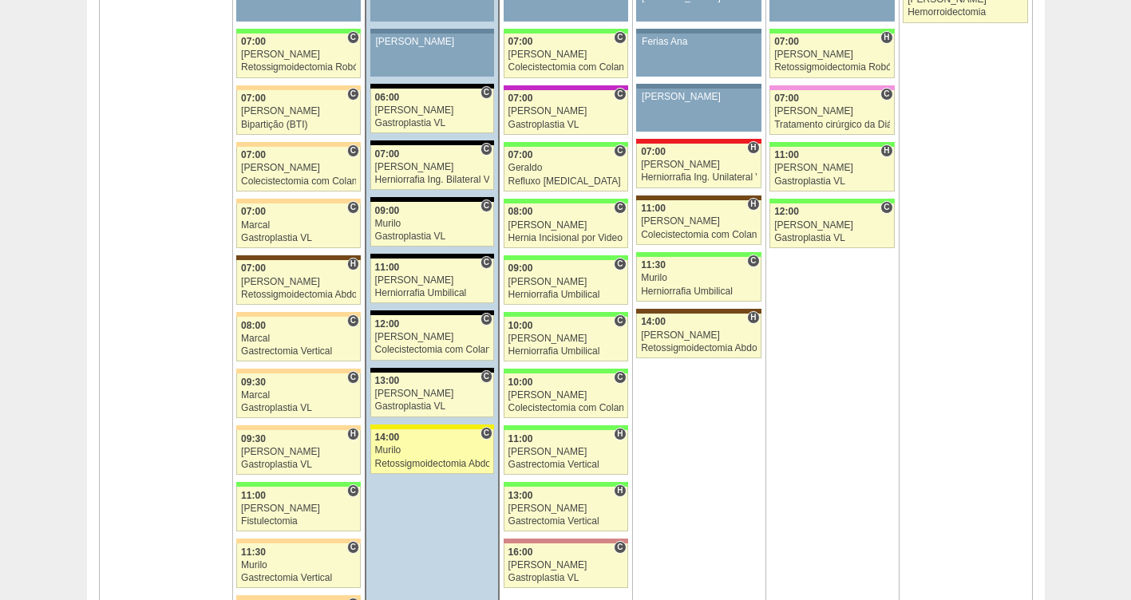
click at [419, 459] on div "Retossigmoidectomia Abdominal VL" at bounding box center [432, 464] width 115 height 10
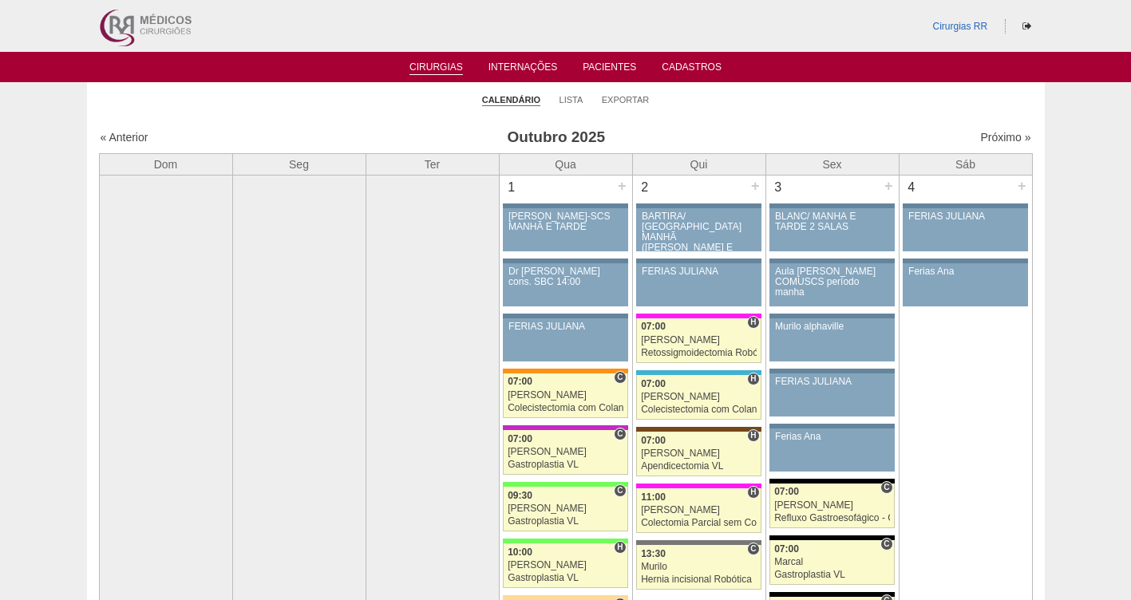
scroll to position [1050, 0]
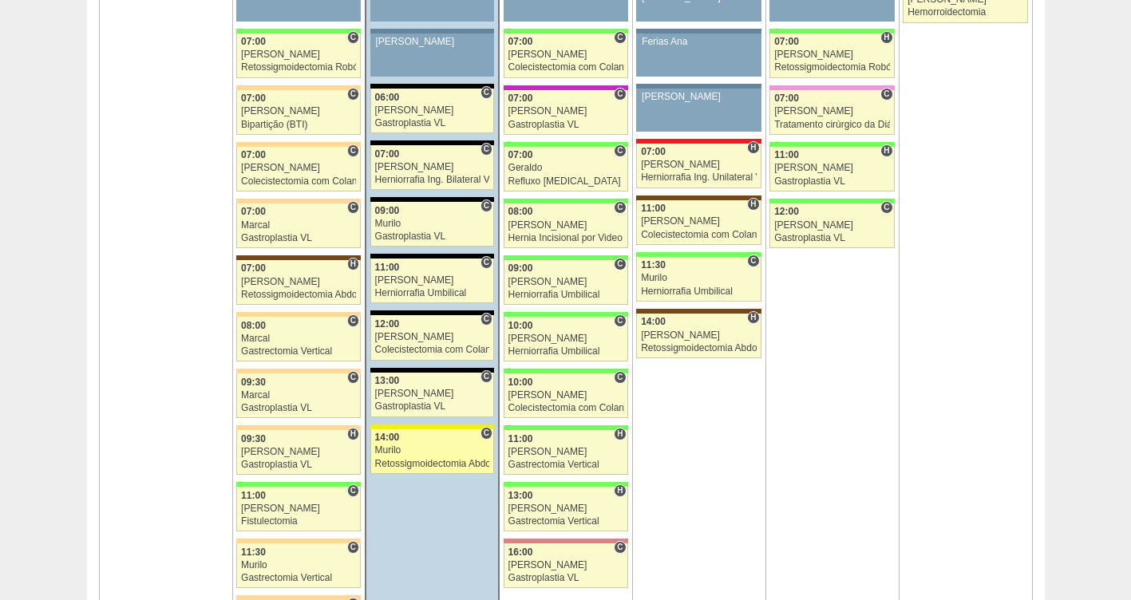
click at [414, 451] on div "Murilo" at bounding box center [432, 450] width 115 height 10
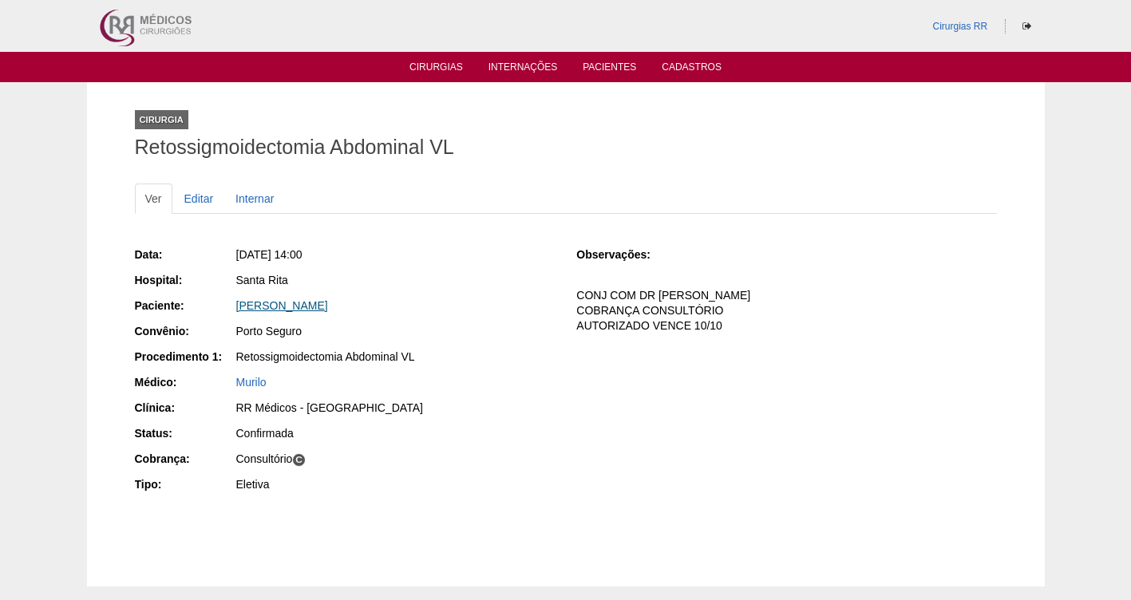
click at [277, 306] on link "[PERSON_NAME]" at bounding box center [282, 305] width 92 height 13
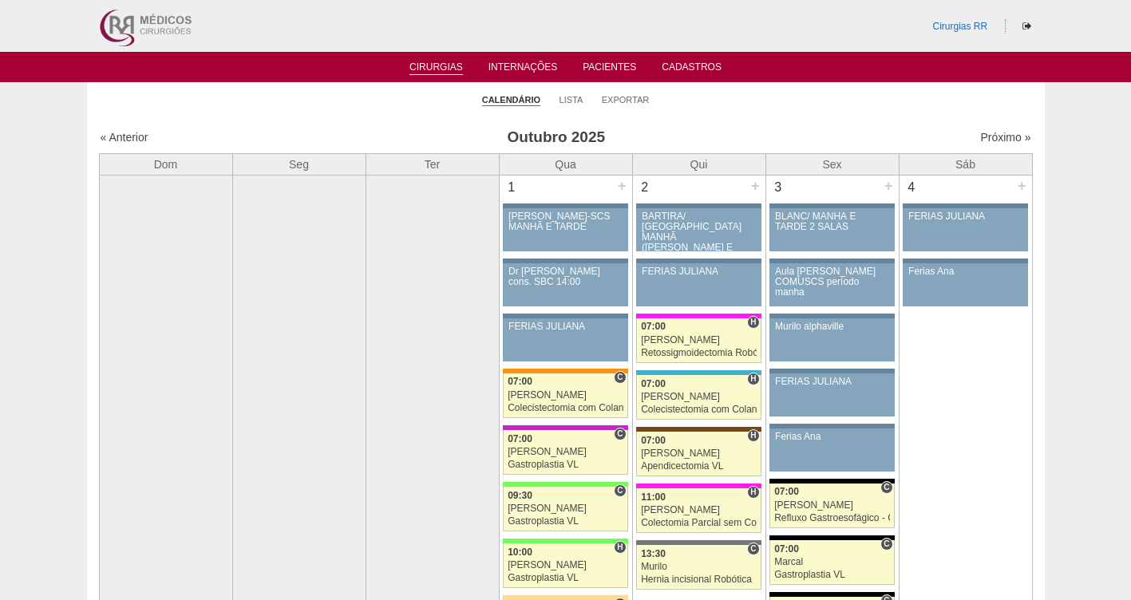
scroll to position [1050, 0]
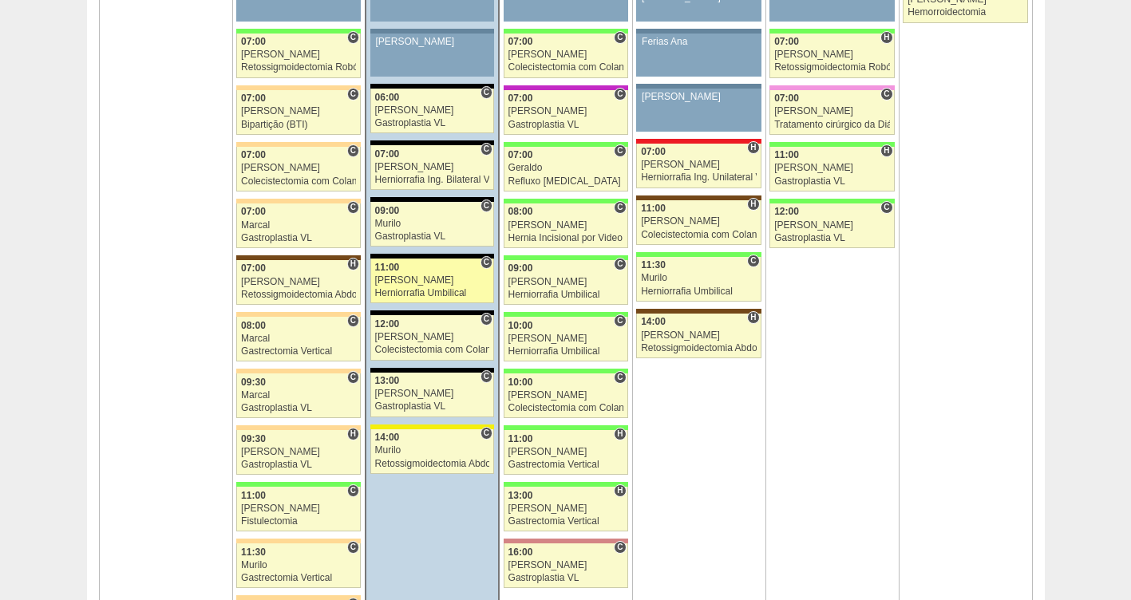
click at [410, 294] on div "Herniorrafia Umbilical" at bounding box center [432, 293] width 115 height 10
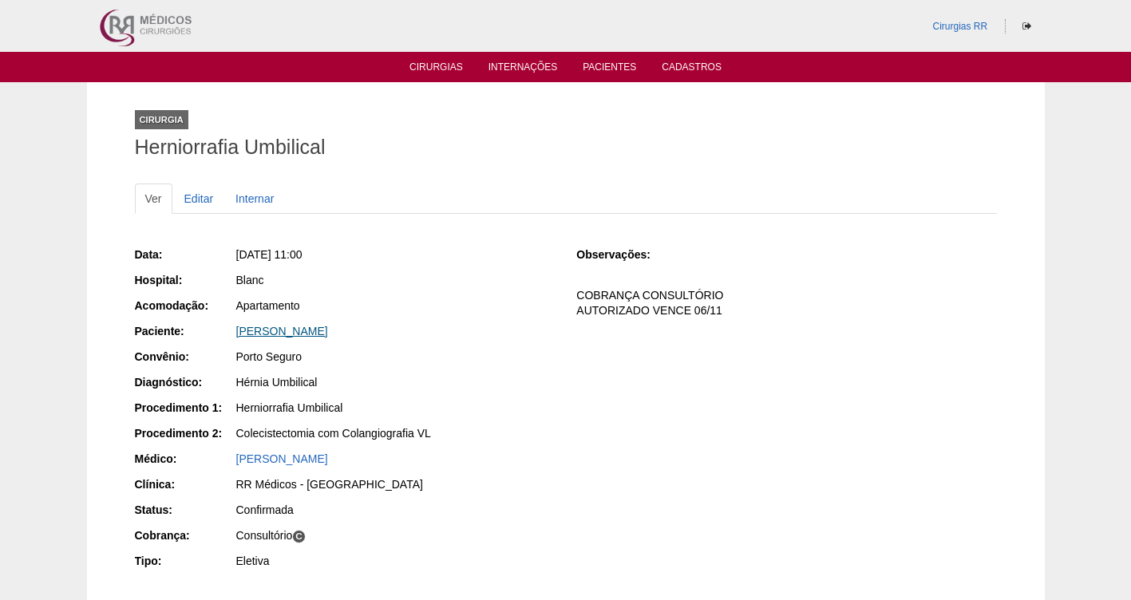
click at [311, 333] on link "[PERSON_NAME]" at bounding box center [282, 331] width 92 height 13
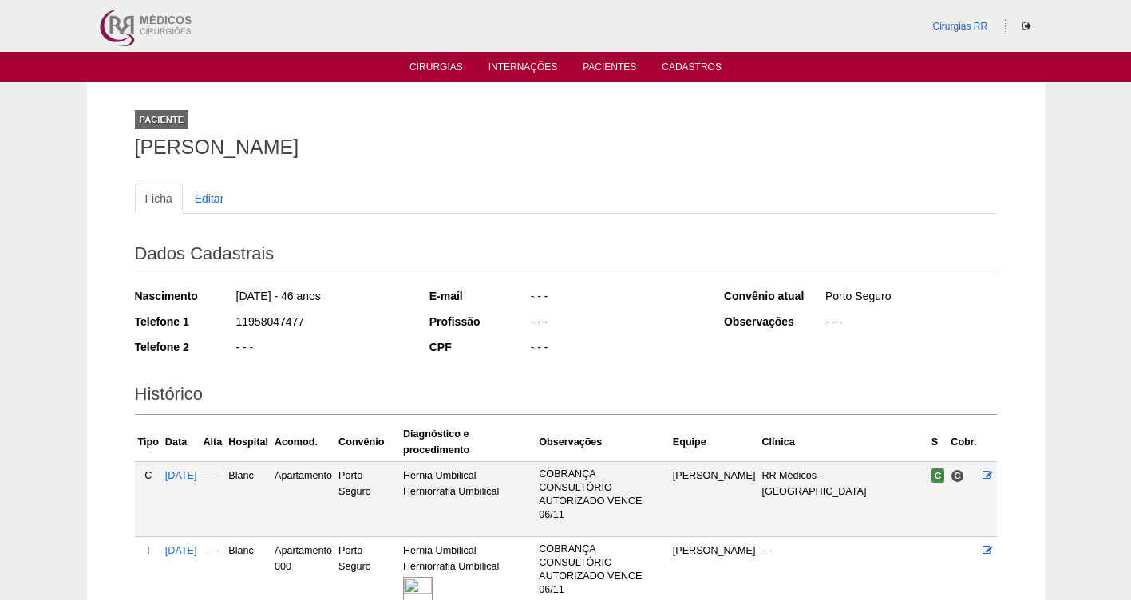
scroll to position [42, 0]
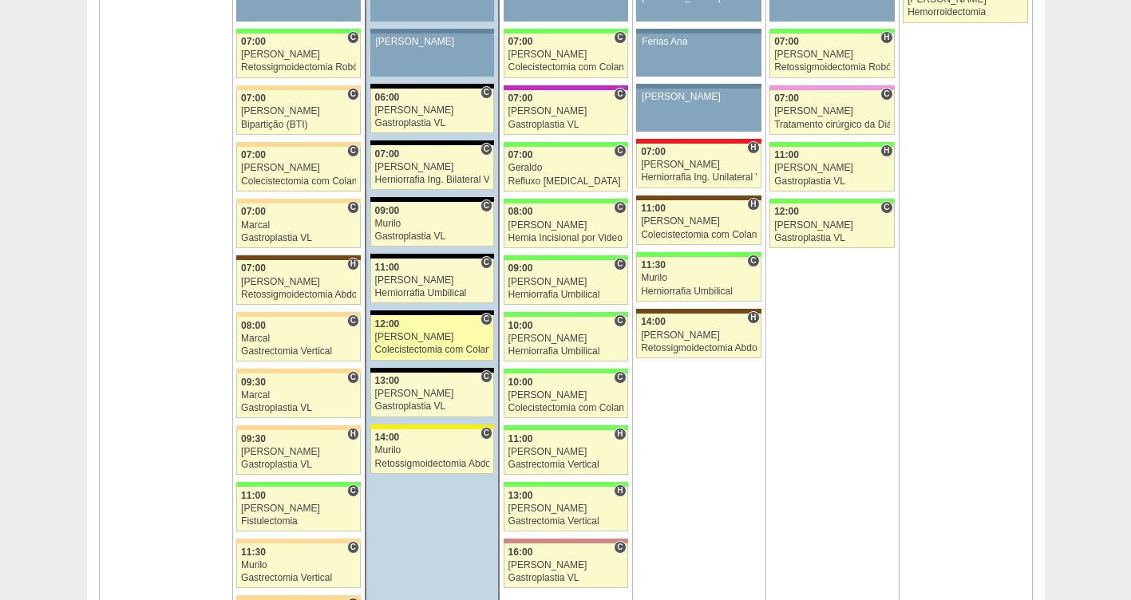
scroll to position [1050, 0]
click at [415, 326] on div "12:00" at bounding box center [432, 324] width 115 height 10
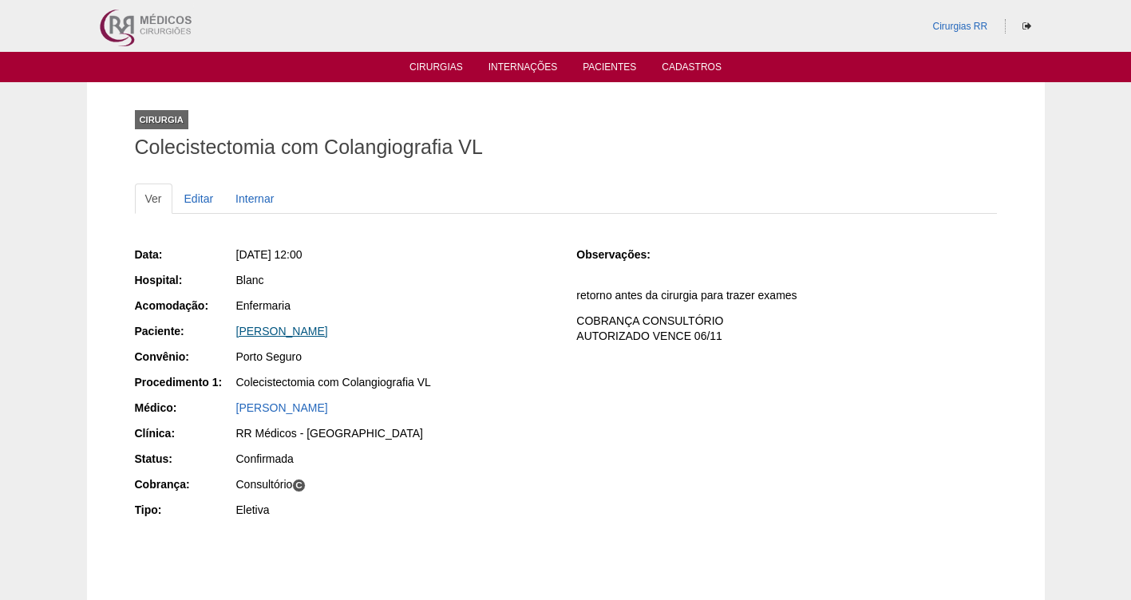
click at [308, 329] on link "[PERSON_NAME]" at bounding box center [282, 331] width 92 height 13
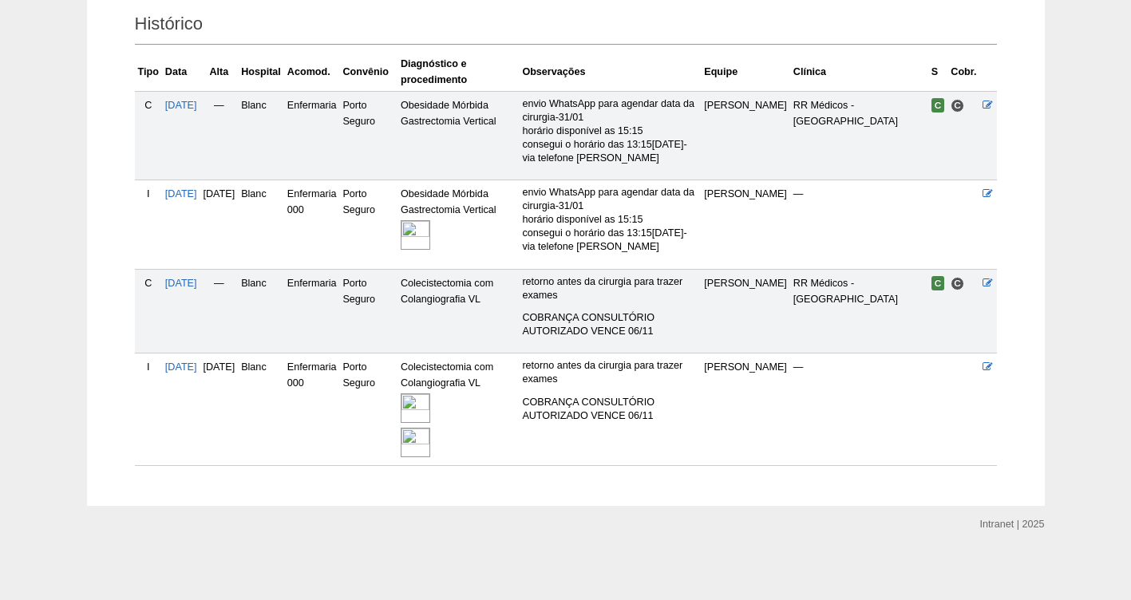
scroll to position [363, 0]
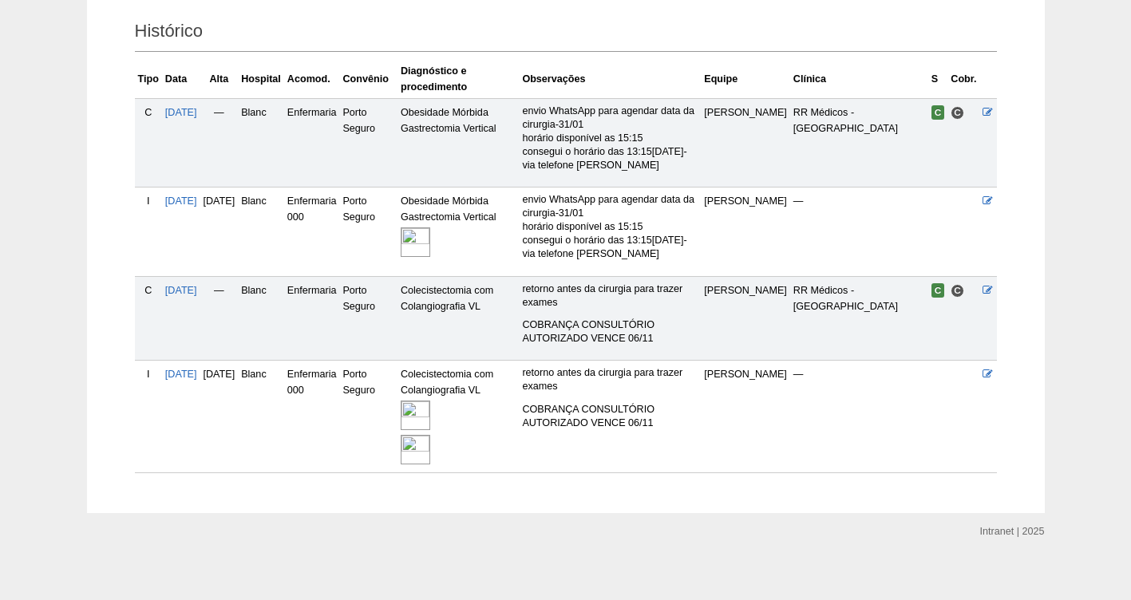
click at [430, 436] on img at bounding box center [416, 450] width 30 height 30
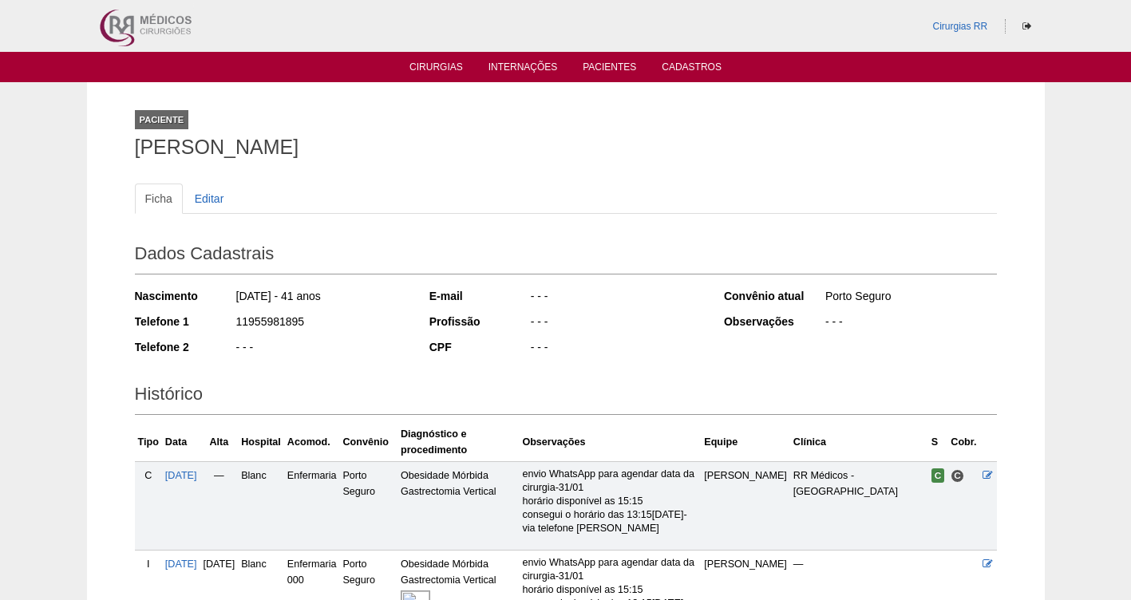
scroll to position [363, 0]
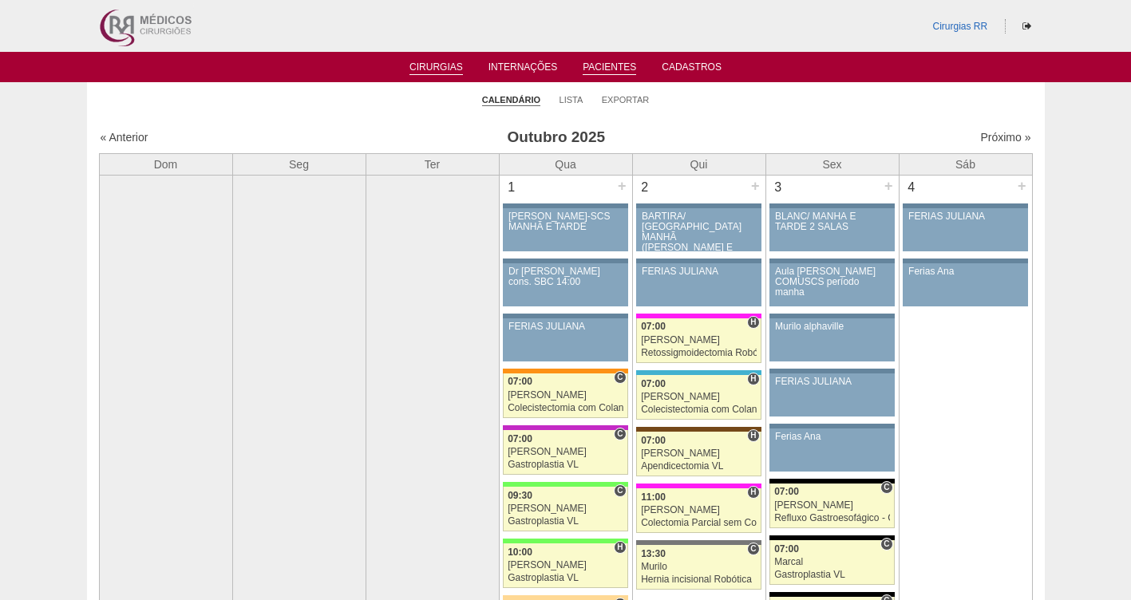
click at [607, 73] on link "Pacientes" at bounding box center [609, 68] width 53 height 14
click at [598, 68] on link "Pacientes" at bounding box center [609, 68] width 53 height 14
click at [599, 64] on link "Pacientes" at bounding box center [609, 68] width 53 height 14
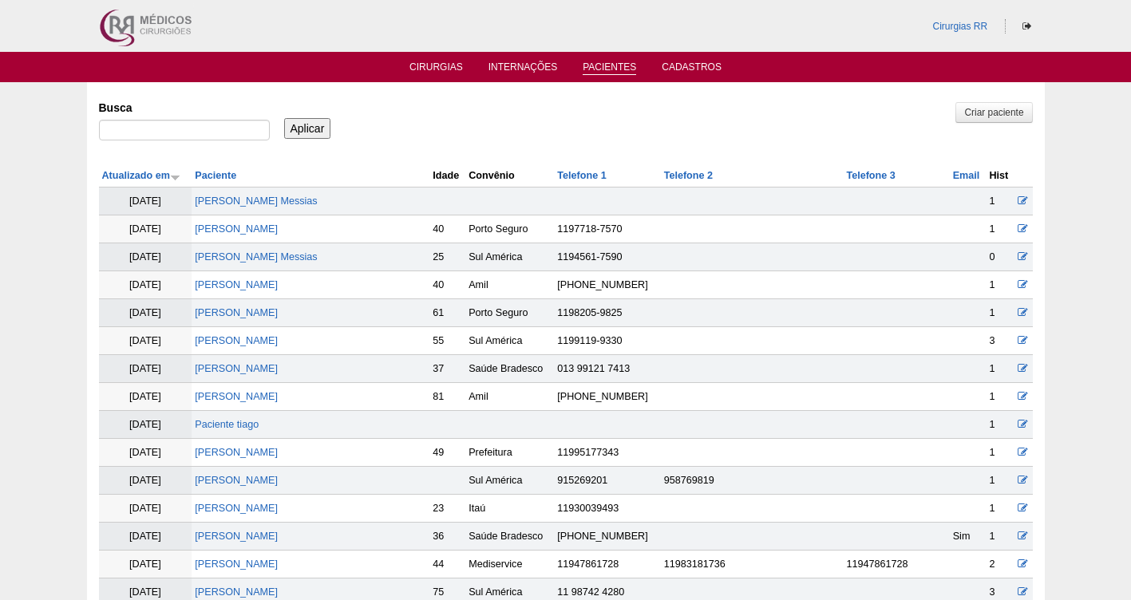
click at [153, 134] on input "Busca" at bounding box center [184, 130] width 171 height 21
type input "[PERSON_NAME][DATE] PITOL [PERSON_NAME]"
click at [294, 125] on input "Aplicar" at bounding box center [307, 128] width 47 height 21
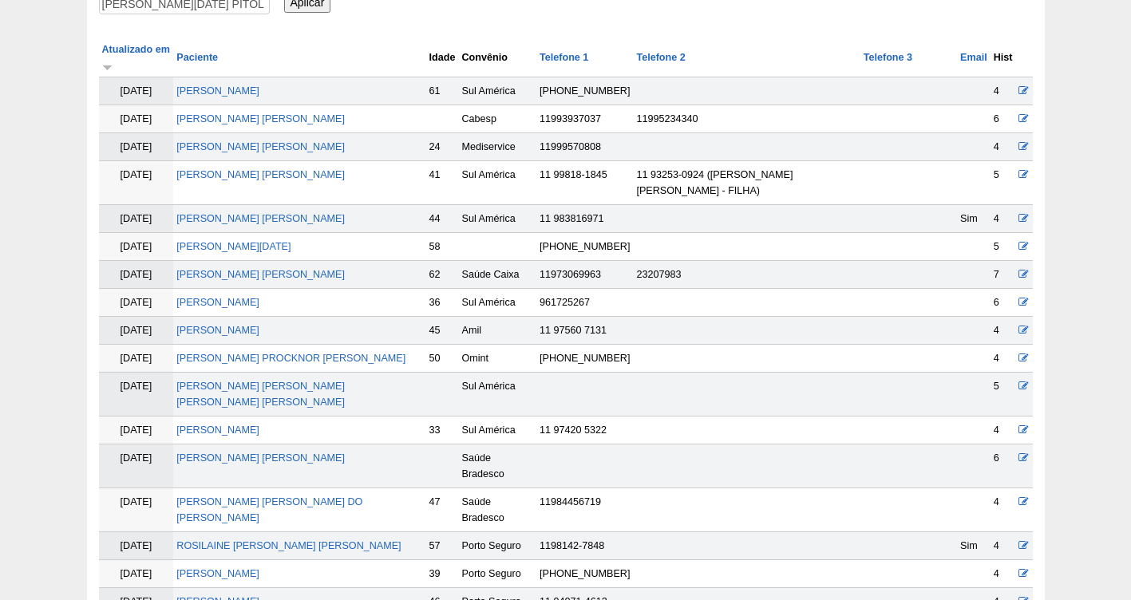
scroll to position [131, 0]
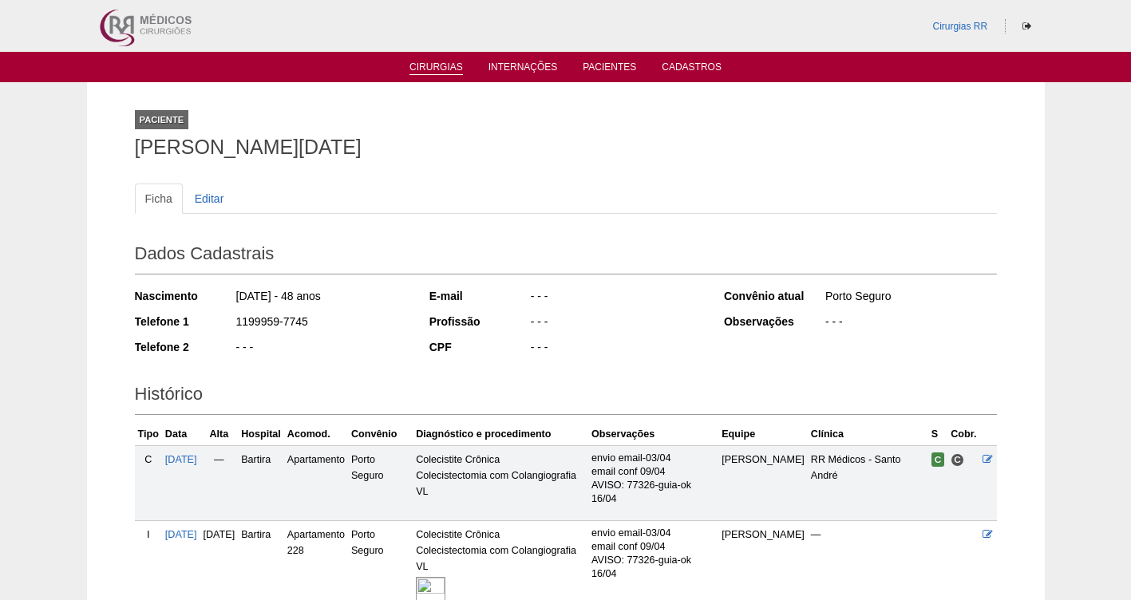
click at [446, 65] on link "Cirurgias" at bounding box center [436, 68] width 53 height 14
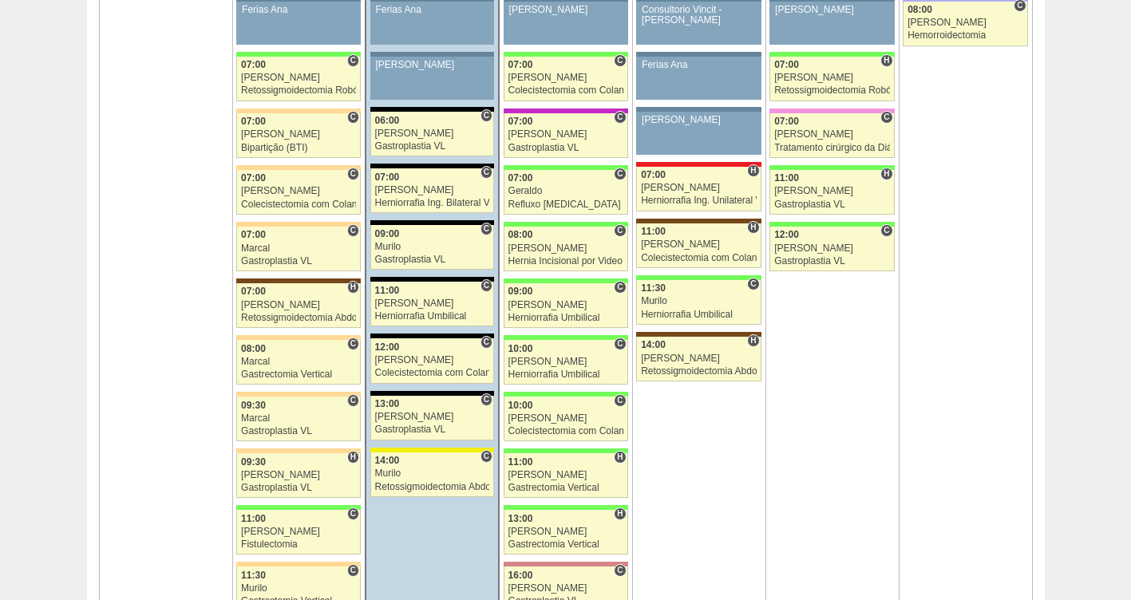
scroll to position [1268, 0]
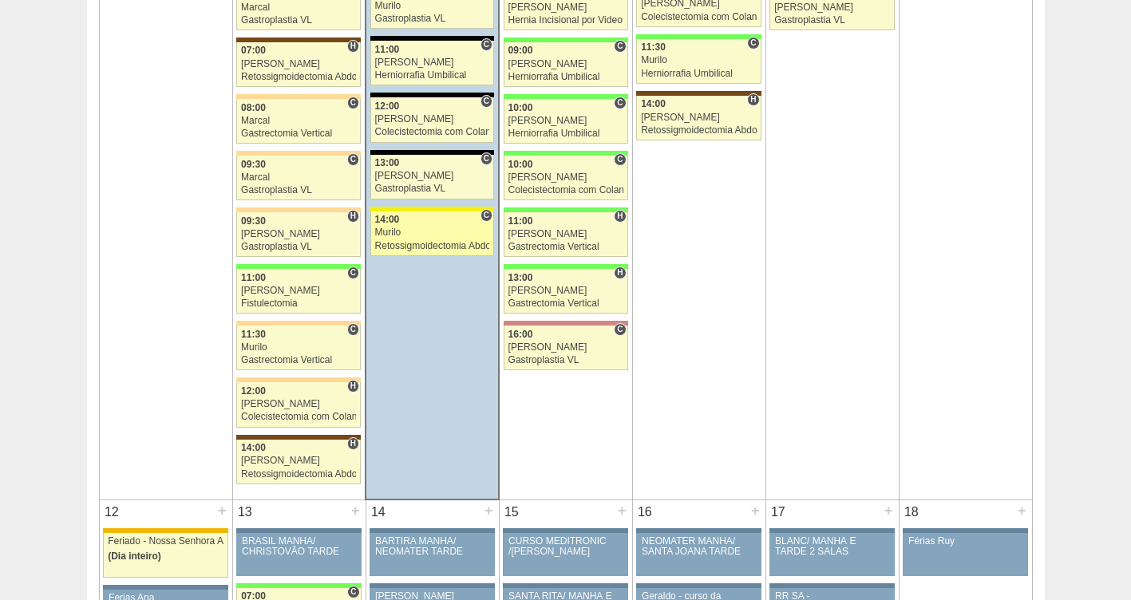
click at [434, 241] on div "Retossigmoidectomia Abdominal VL" at bounding box center [432, 246] width 115 height 10
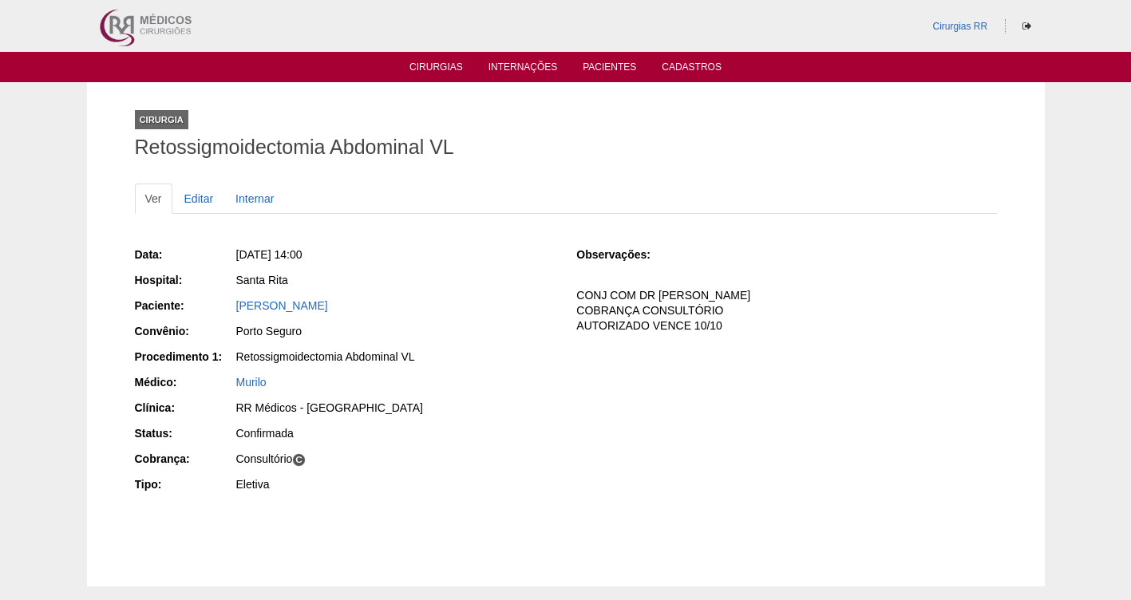
drag, startPoint x: 407, startPoint y: 304, endPoint x: 224, endPoint y: 303, distance: 183.6
click at [224, 303] on div "Paciente: [PERSON_NAME]" at bounding box center [345, 308] width 420 height 20
copy div "Paciente: [PERSON_NAME]"
click at [437, 67] on link "Cirurgias" at bounding box center [436, 68] width 53 height 14
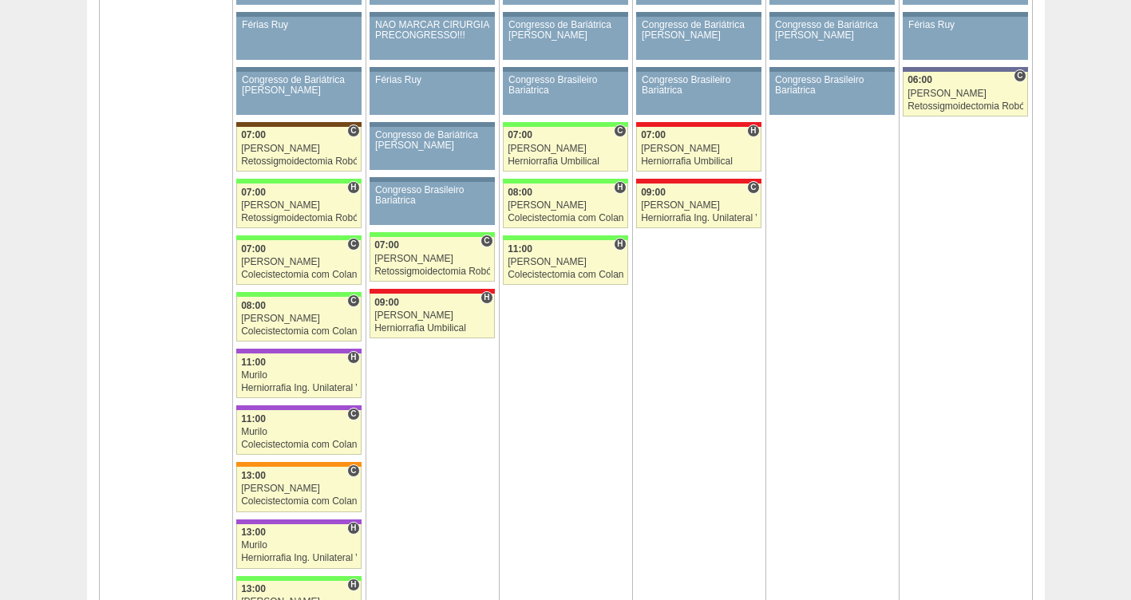
scroll to position [2702, 0]
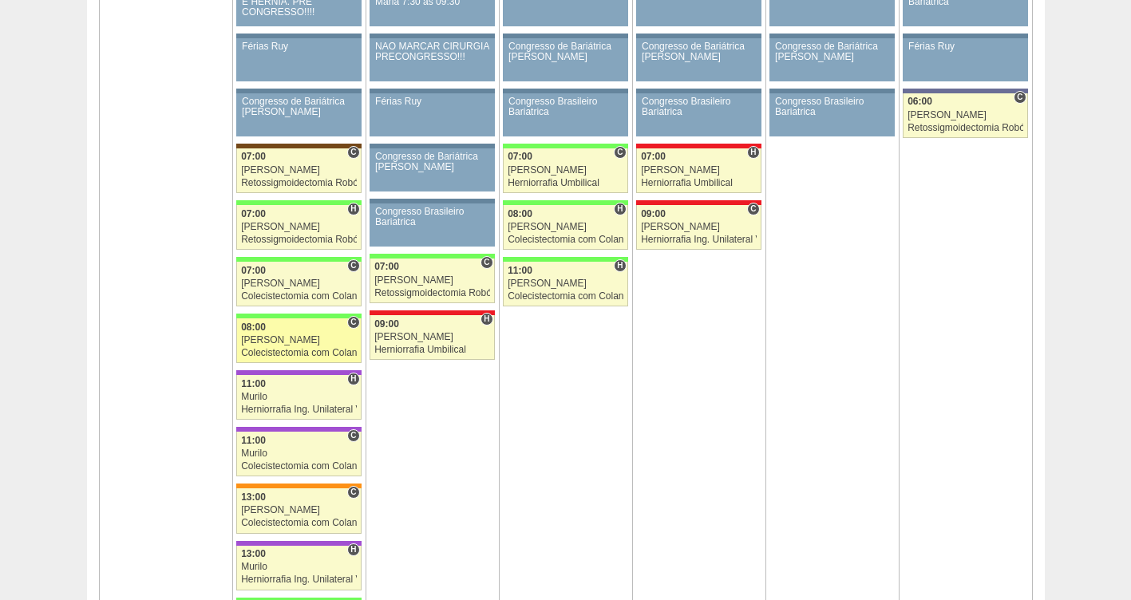
click at [275, 338] on div "[PERSON_NAME]" at bounding box center [299, 340] width 116 height 10
